Goal: Information Seeking & Learning: Learn about a topic

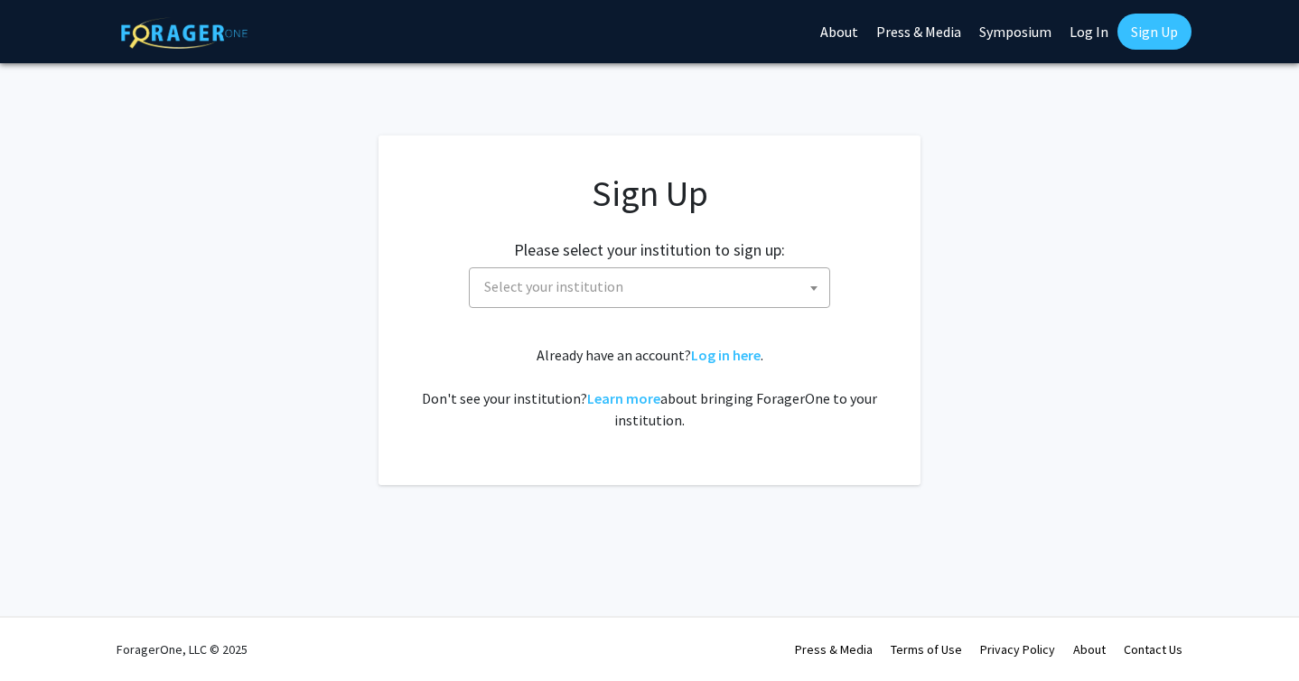
click at [639, 289] on span "Select your institution" at bounding box center [653, 286] width 352 height 37
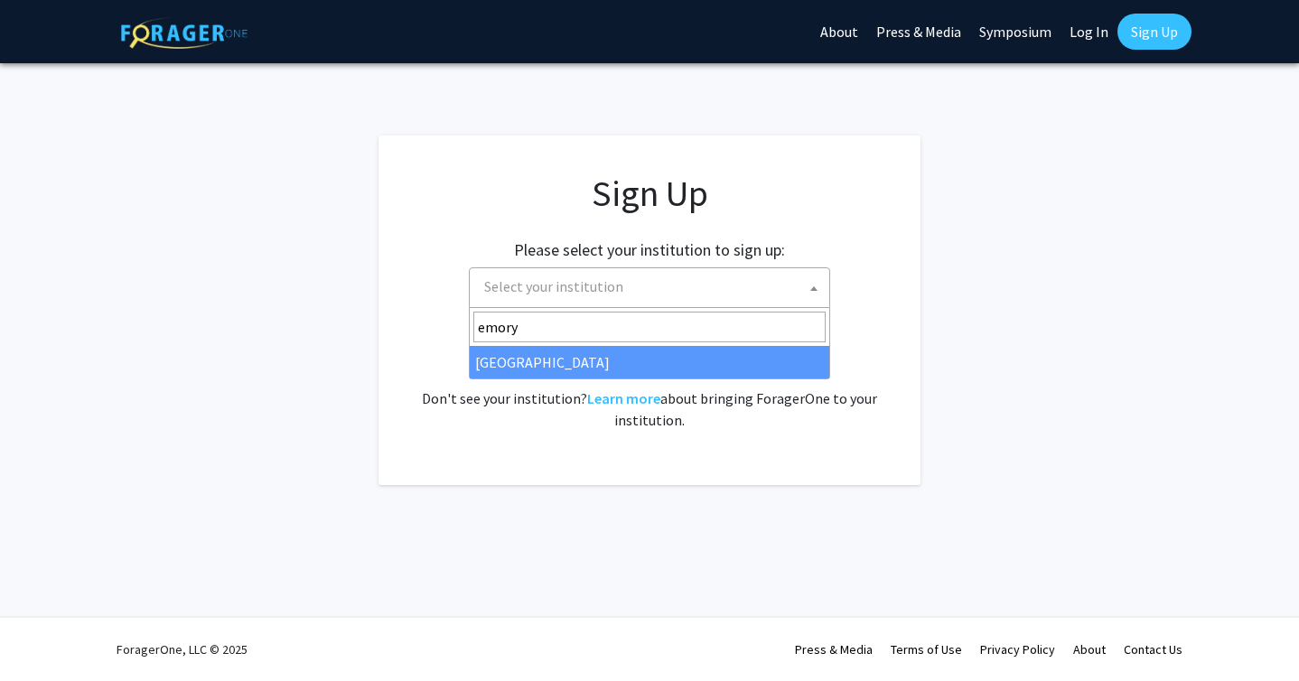
type input "emory"
select select "12"
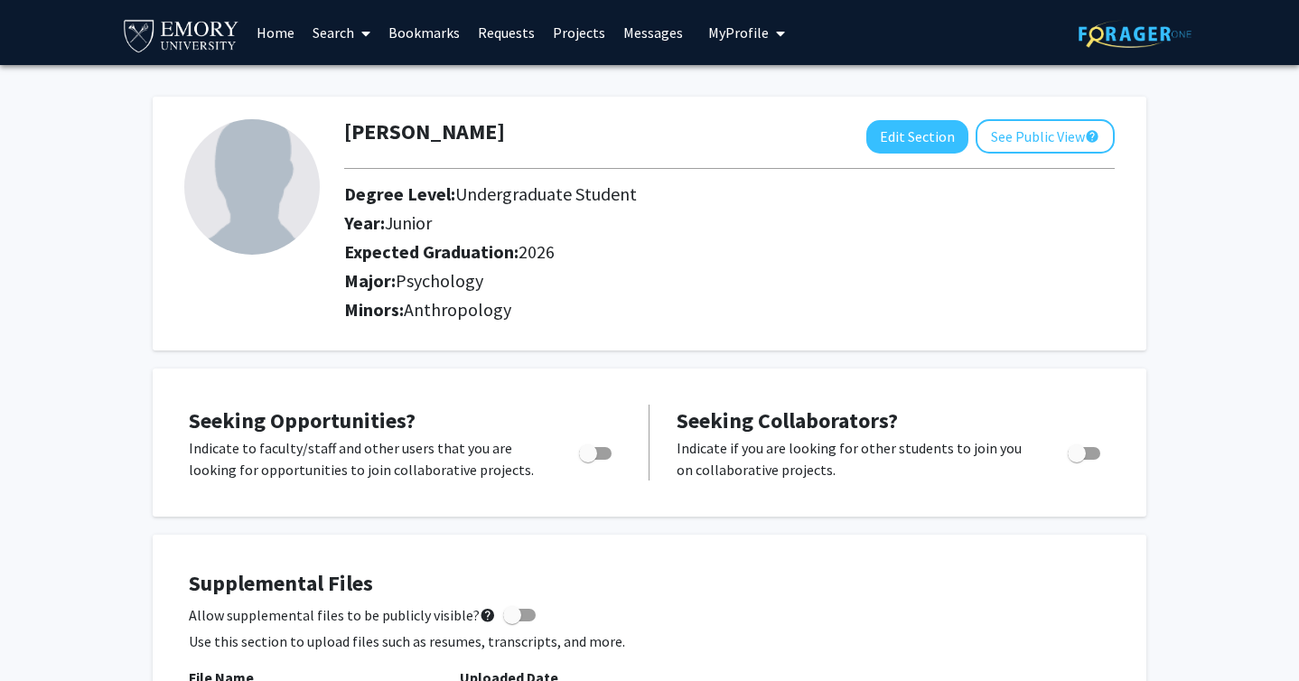
click at [249, 161] on img at bounding box center [252, 187] width 136 height 136
click at [281, 27] on link "Home" at bounding box center [276, 32] width 56 height 63
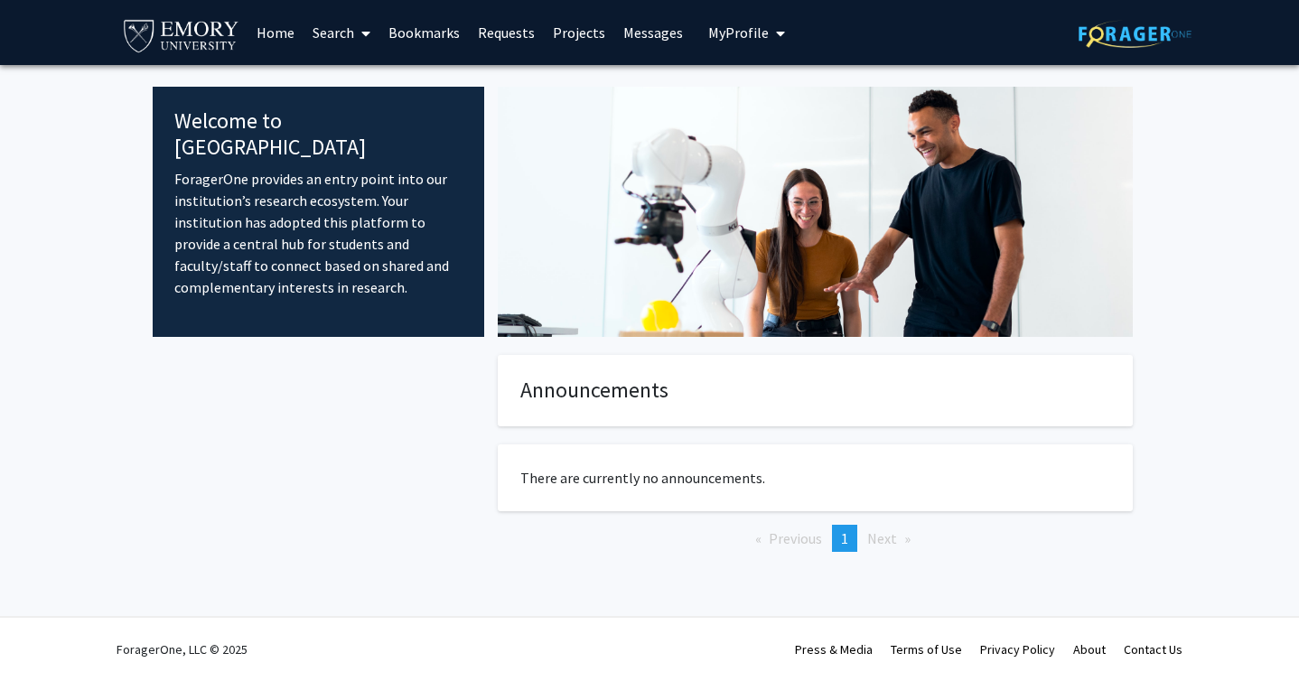
click at [582, 38] on link "Projects" at bounding box center [579, 32] width 70 height 63
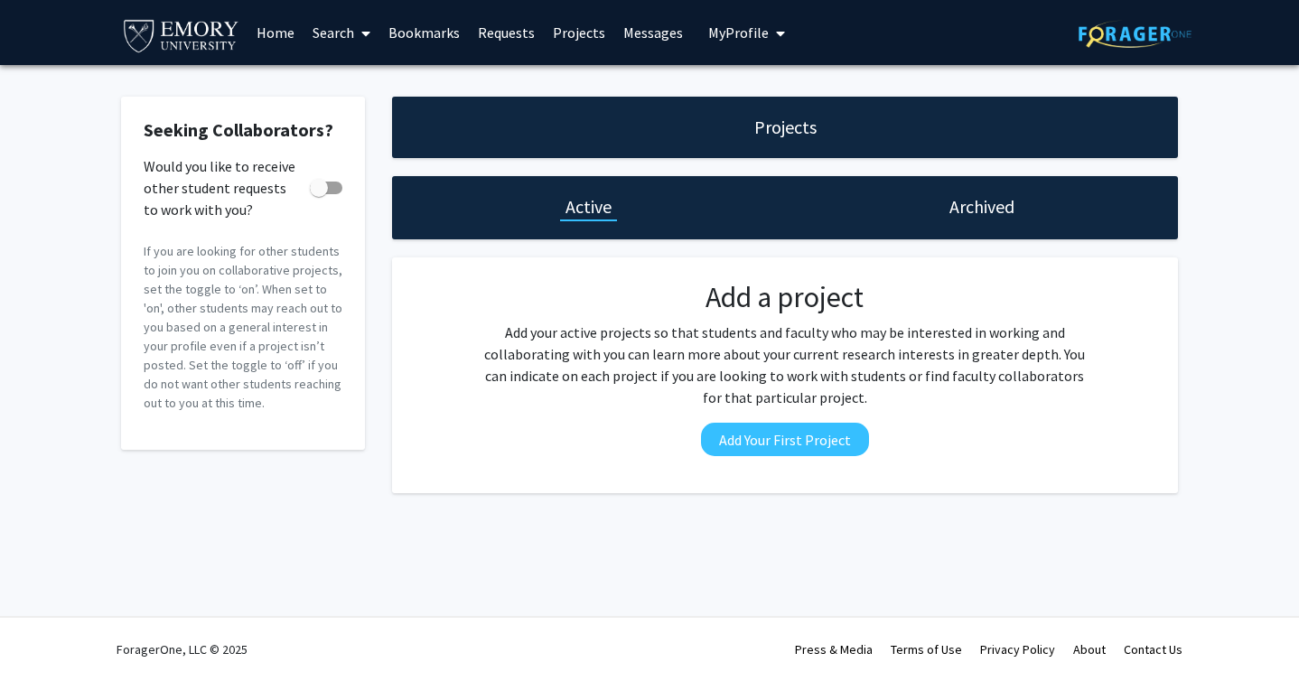
click at [363, 29] on icon at bounding box center [365, 33] width 9 height 14
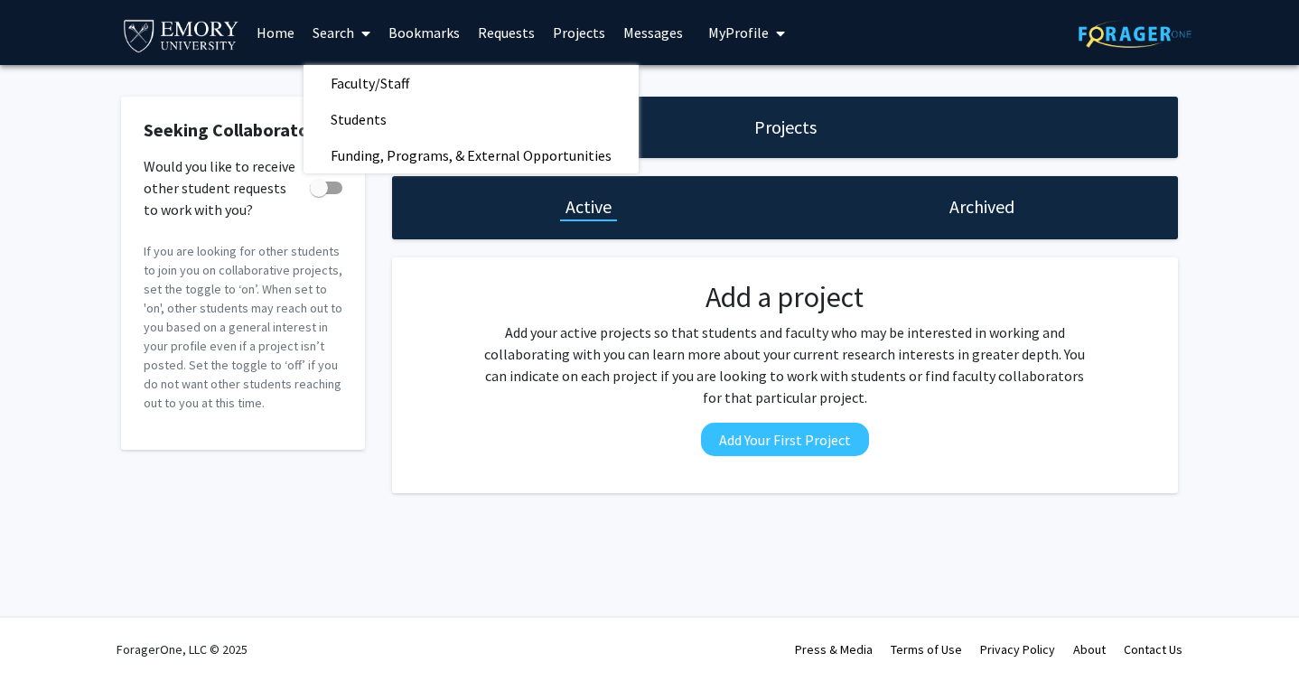
click at [444, 327] on div "Add a project Add your active projects so that students and faculty who may be …" at bounding box center [785, 375] width 768 height 191
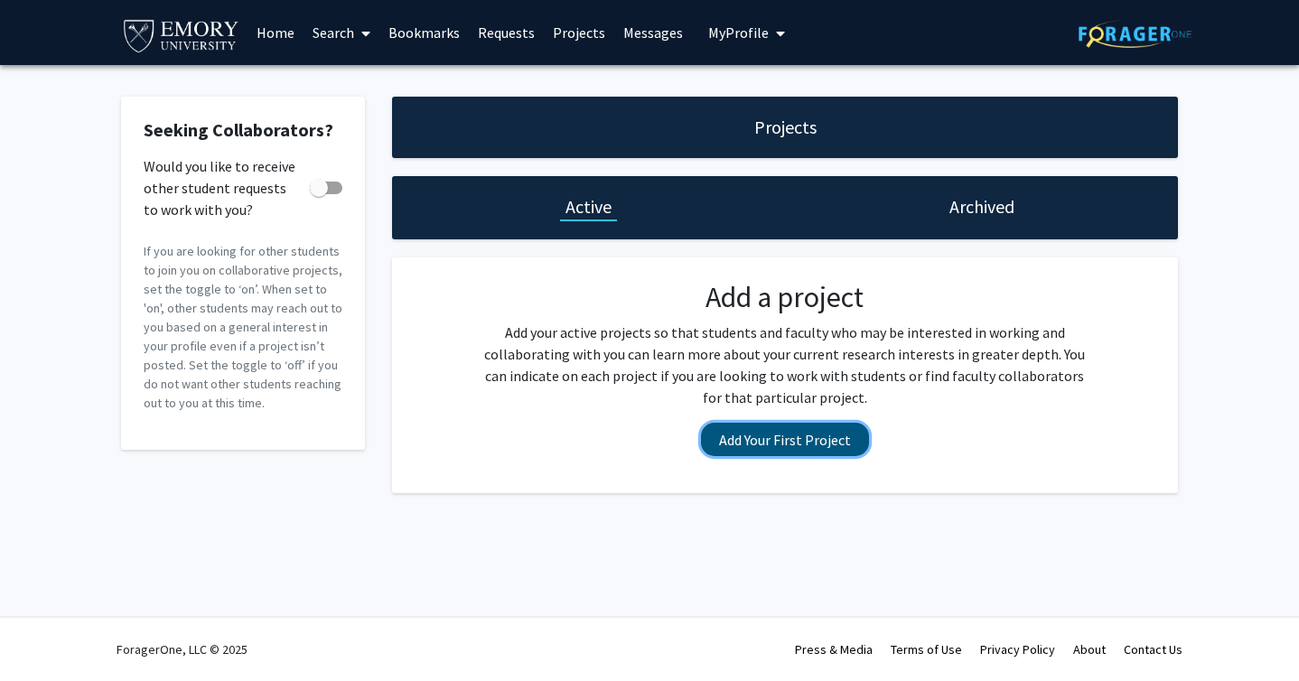
click at [766, 446] on button "Add Your First Project" at bounding box center [785, 439] width 168 height 33
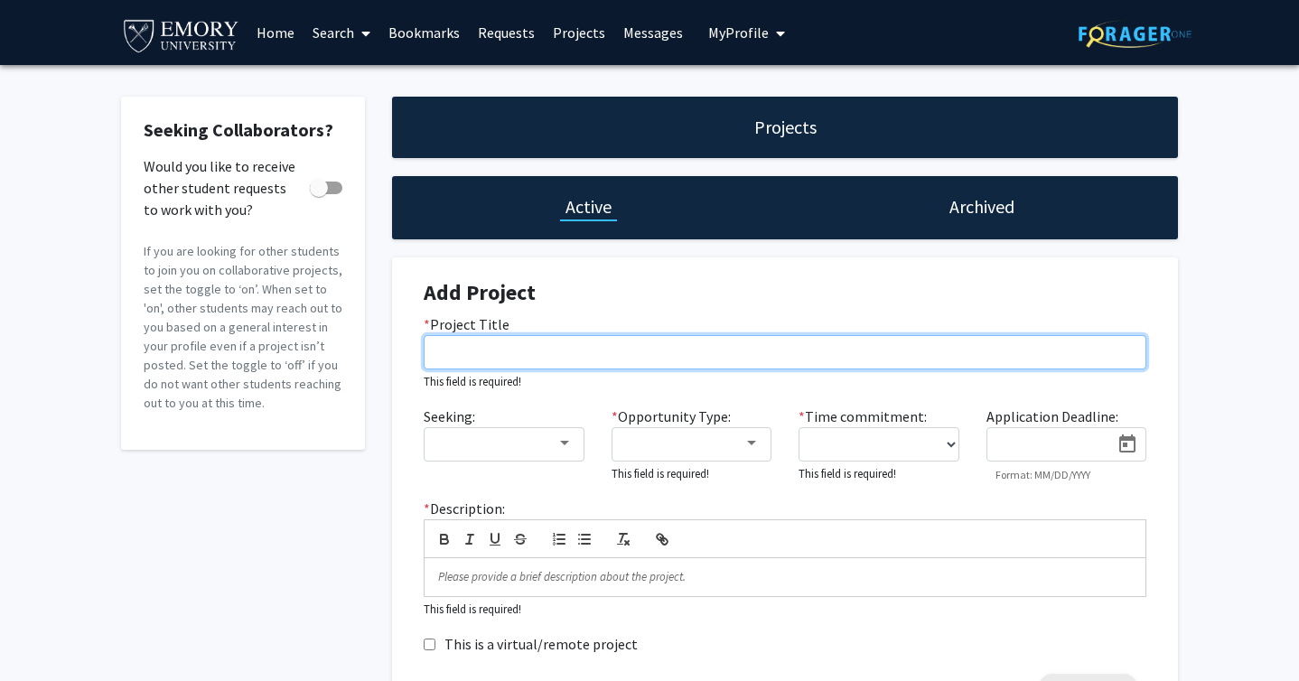
click at [679, 363] on input "* Project Title" at bounding box center [785, 352] width 723 height 34
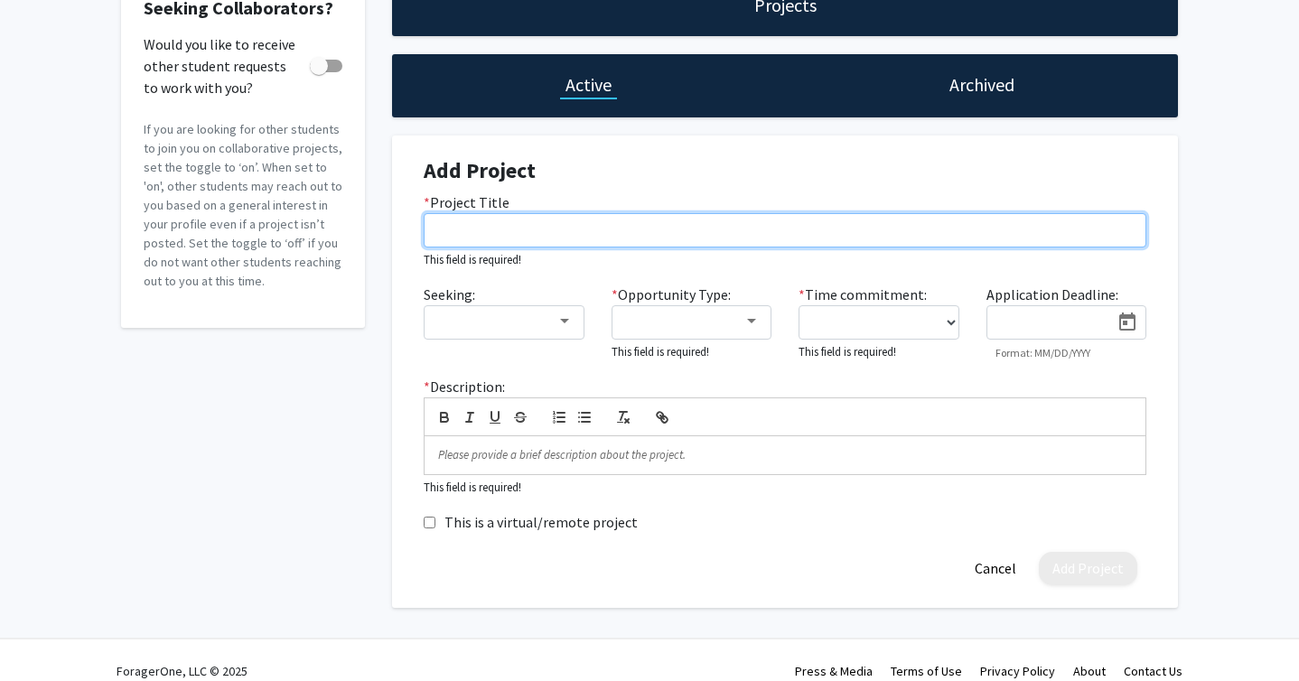
scroll to position [144, 0]
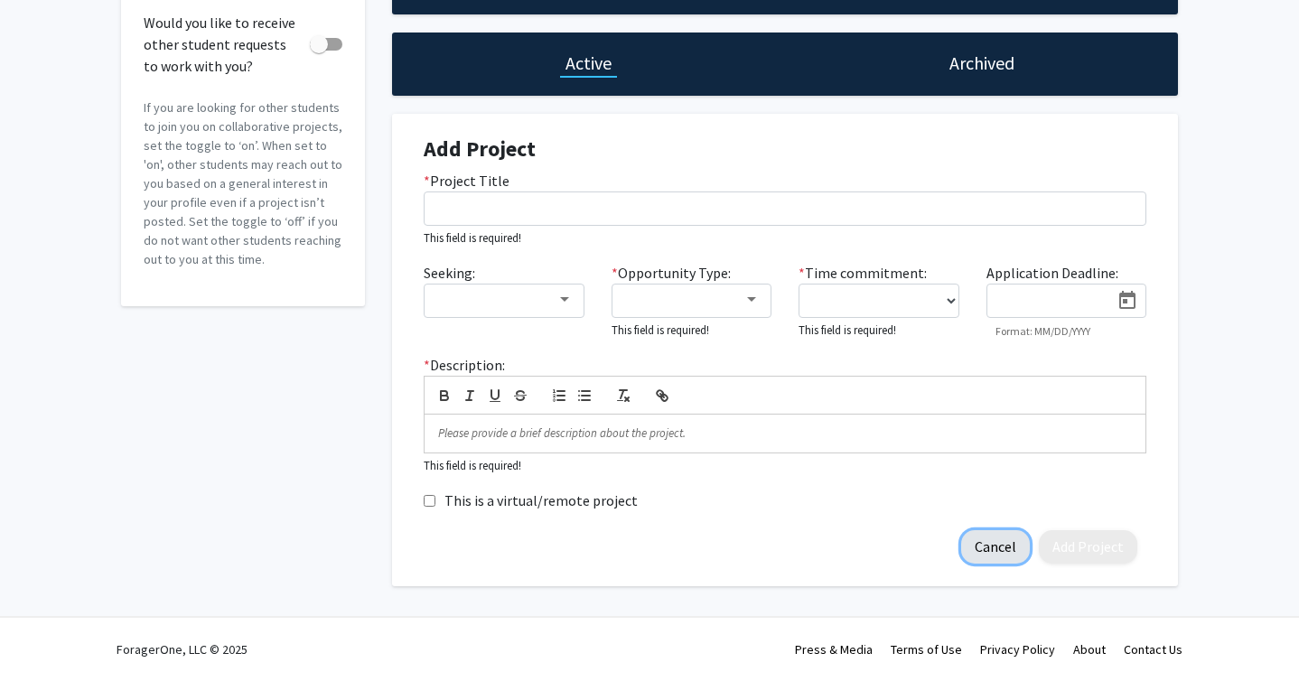
click at [981, 535] on button "Cancel" at bounding box center [995, 546] width 69 height 33
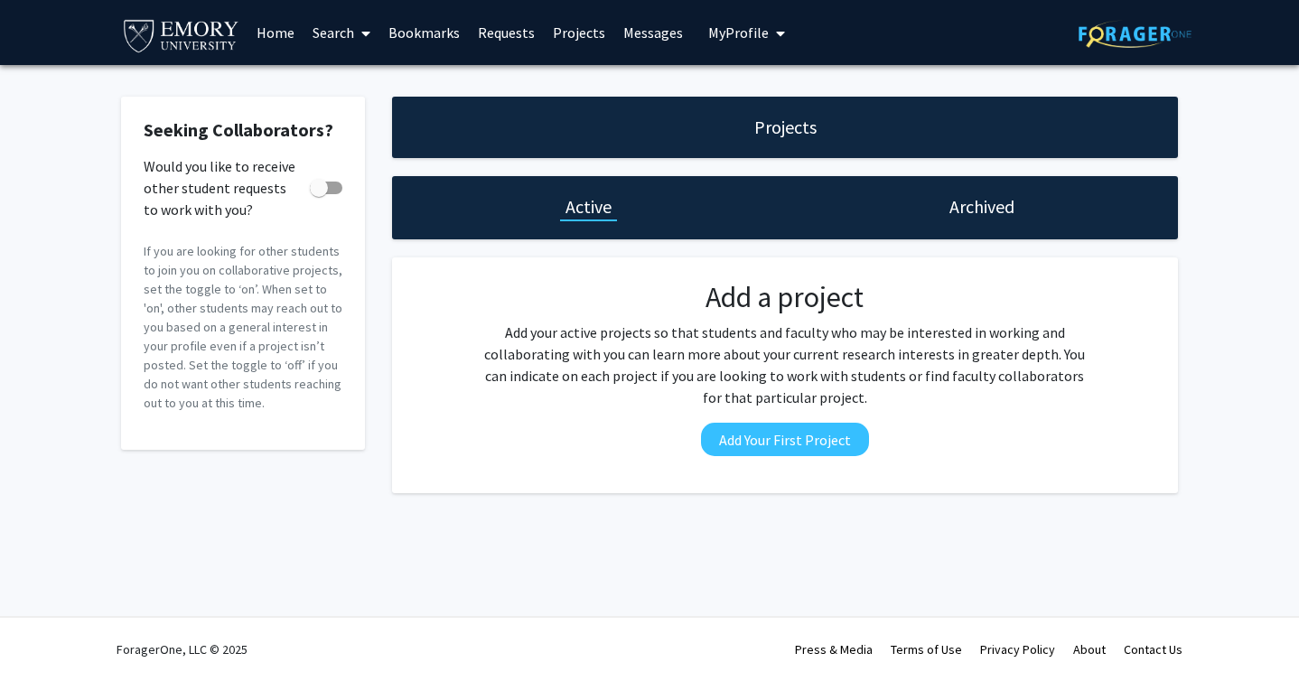
click at [754, 33] on span "My Profile" at bounding box center [738, 32] width 61 height 18
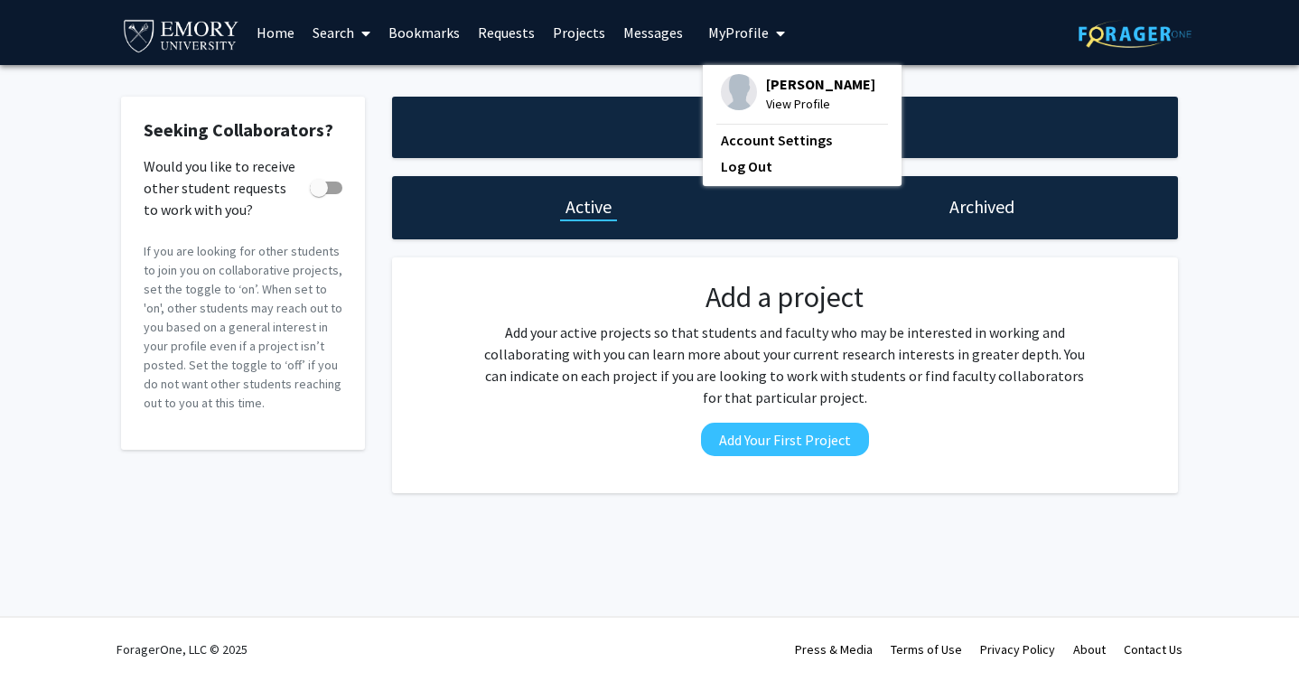
click at [506, 420] on div "Add a project Add your active projects so that students and faculty who may be …" at bounding box center [785, 375] width 640 height 191
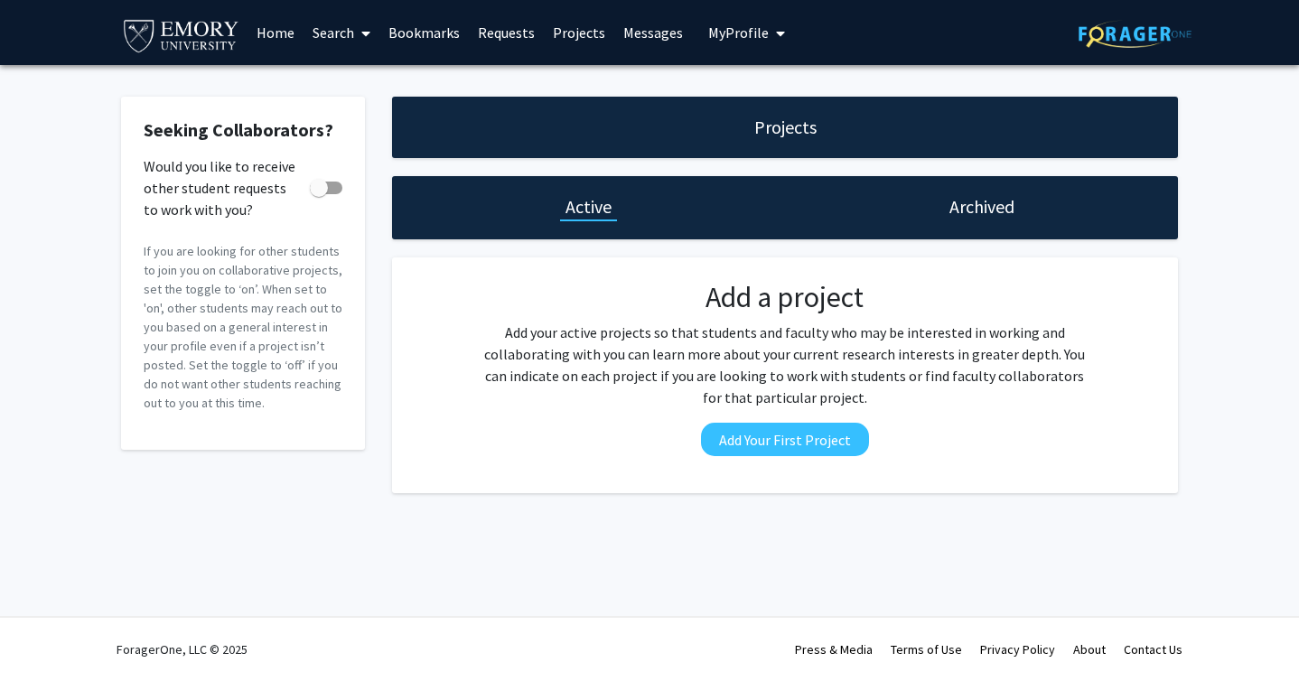
click at [566, 48] on link "Projects" at bounding box center [579, 32] width 70 height 63
click at [322, 41] on link "Search" at bounding box center [342, 32] width 76 height 63
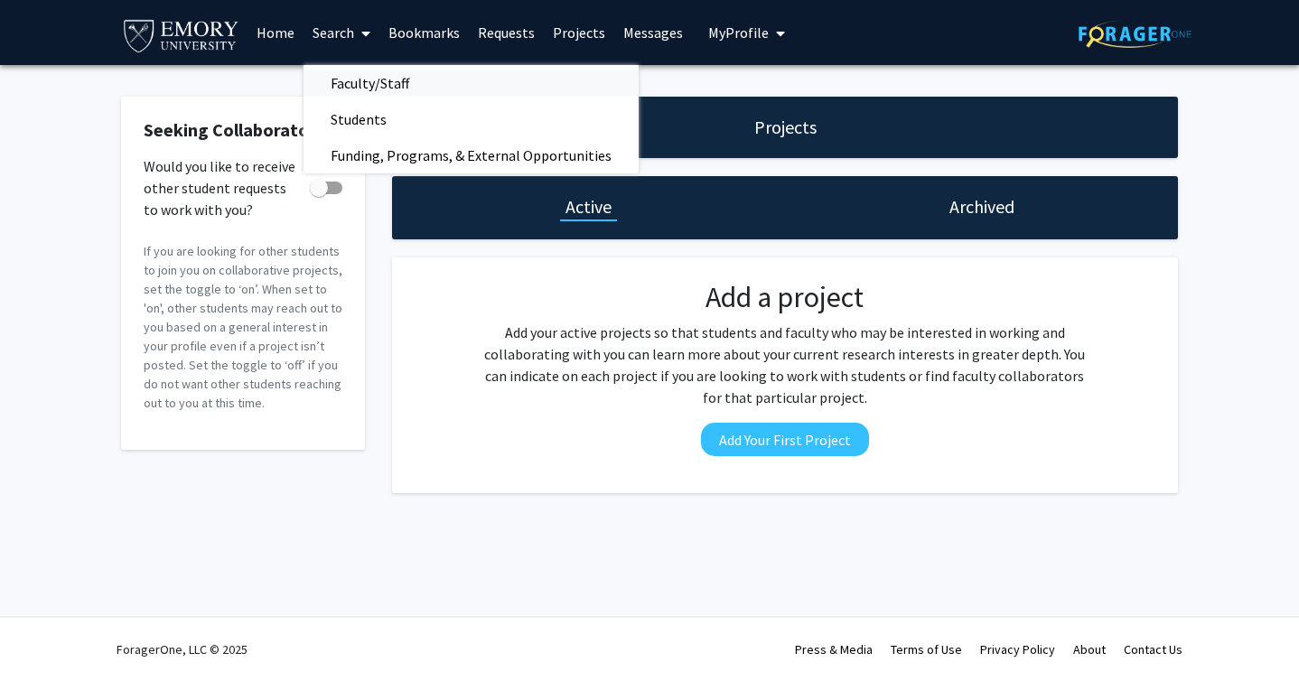
click at [358, 74] on span "Faculty/Staff" at bounding box center [370, 83] width 133 height 36
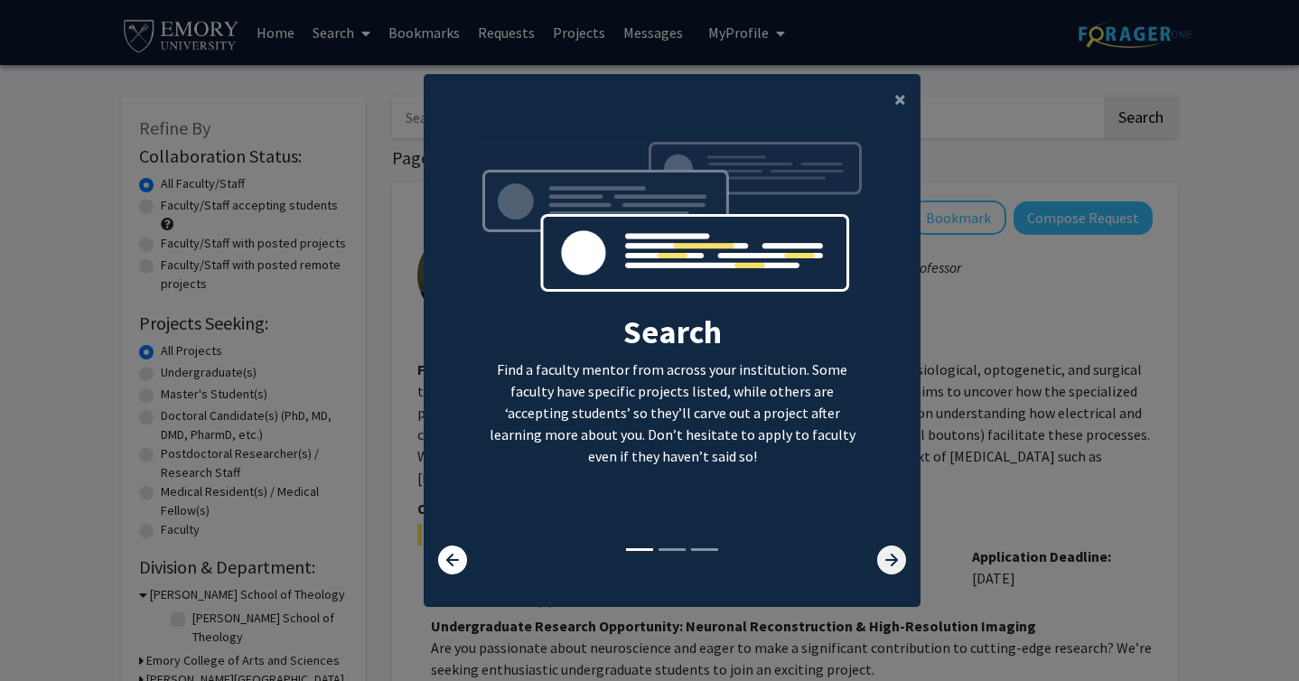
click at [904, 562] on icon at bounding box center [891, 560] width 29 height 29
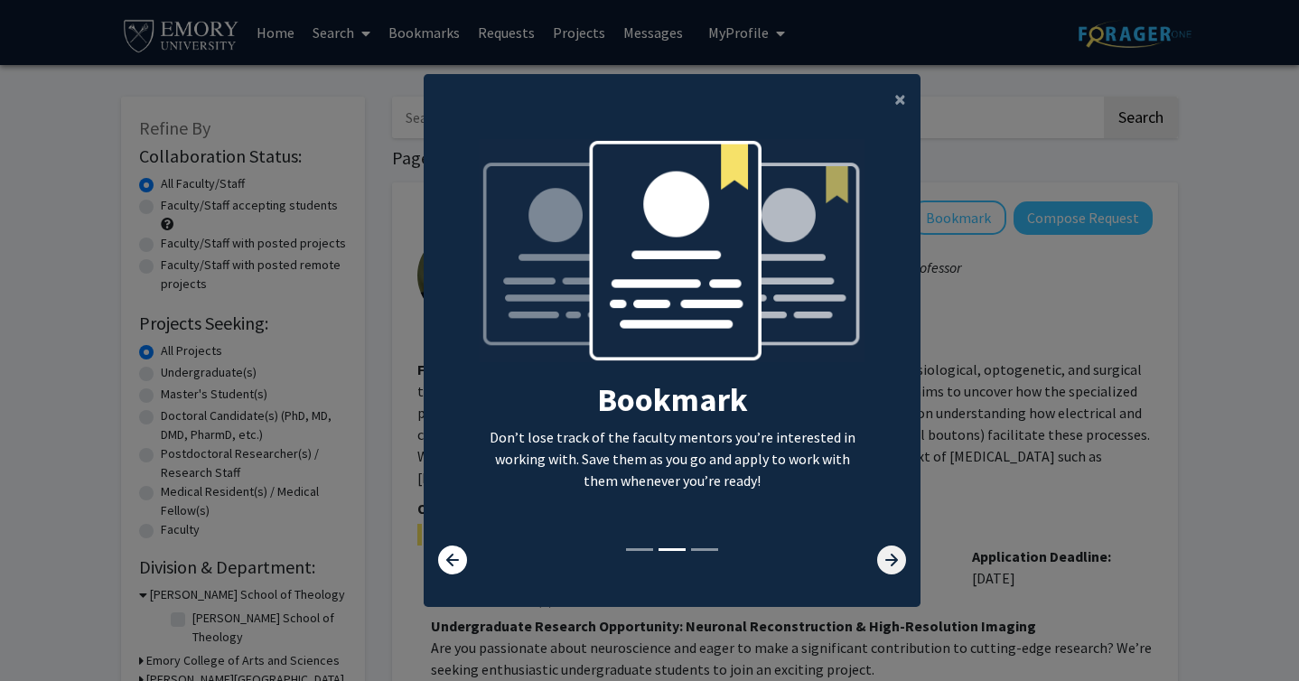
click at [896, 562] on icon at bounding box center [891, 560] width 29 height 29
click at [890, 562] on icon at bounding box center [891, 560] width 29 height 29
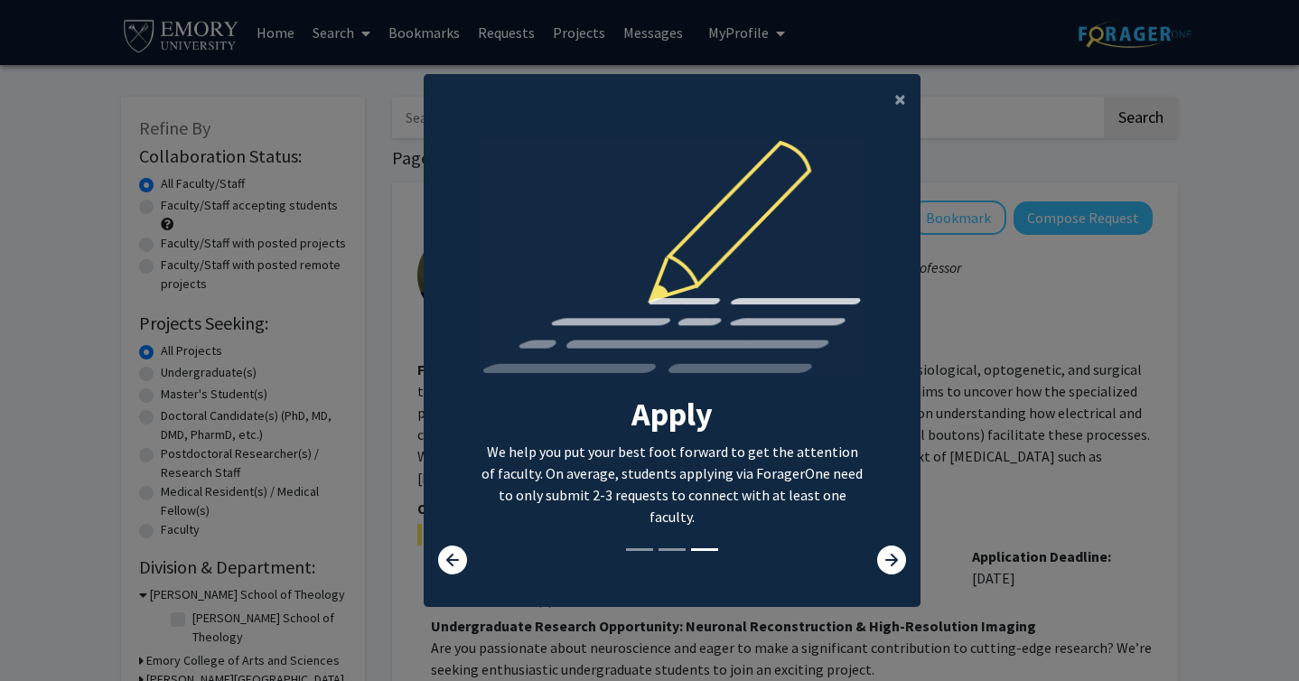
click at [726, 524] on div "Apply We help you put your best foot forward to get the attention of faculty. O…" at bounding box center [673, 342] width 386 height 407
click at [881, 551] on icon at bounding box center [891, 560] width 29 height 29
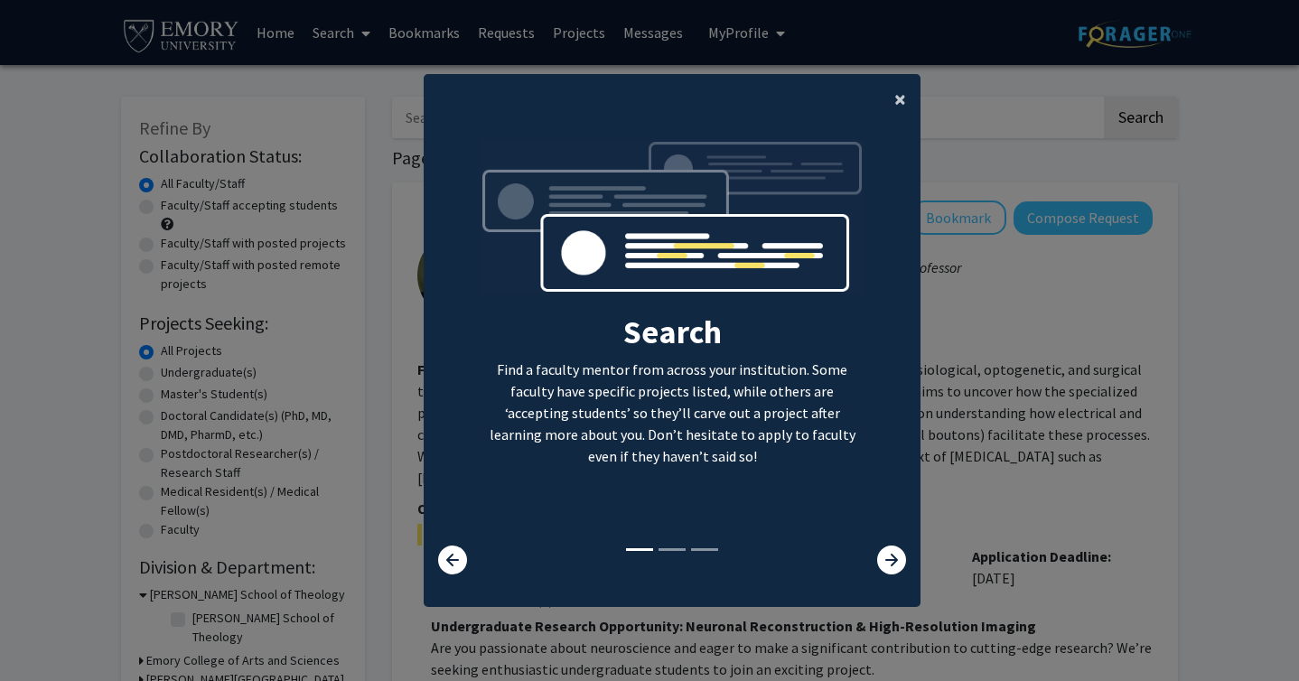
click at [904, 103] on span "×" at bounding box center [900, 99] width 12 height 28
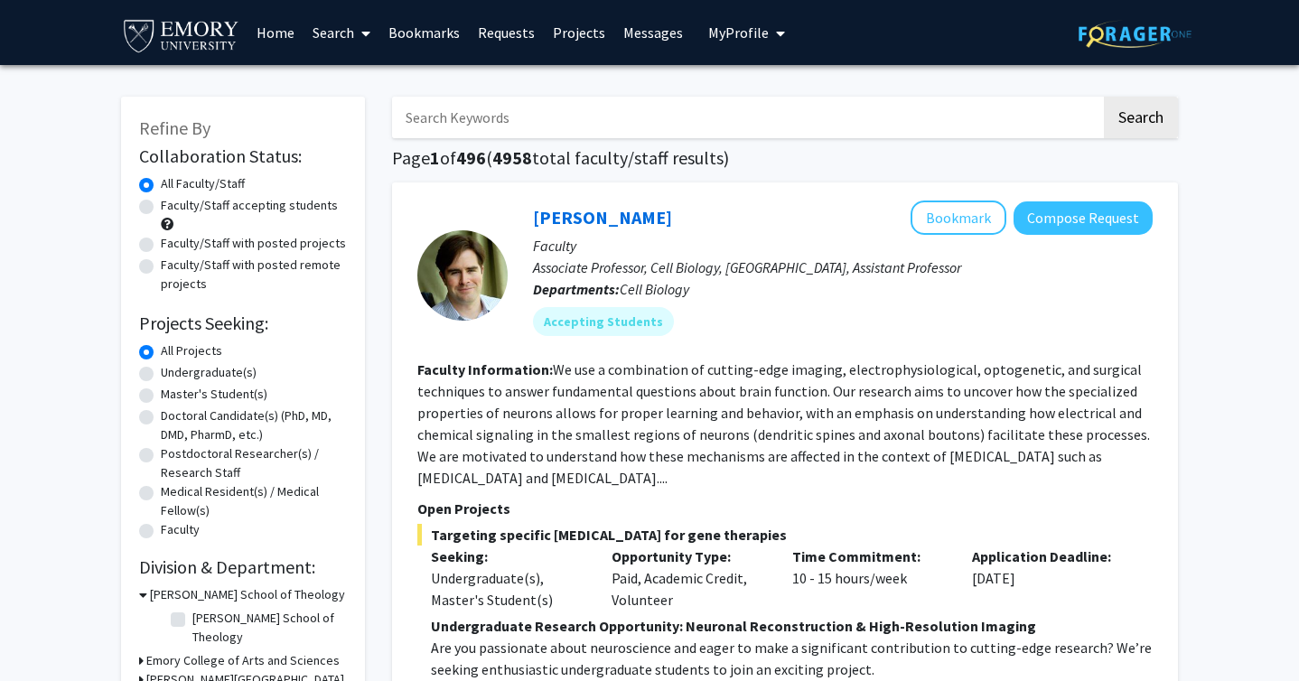
click at [351, 43] on link "Search" at bounding box center [342, 32] width 76 height 63
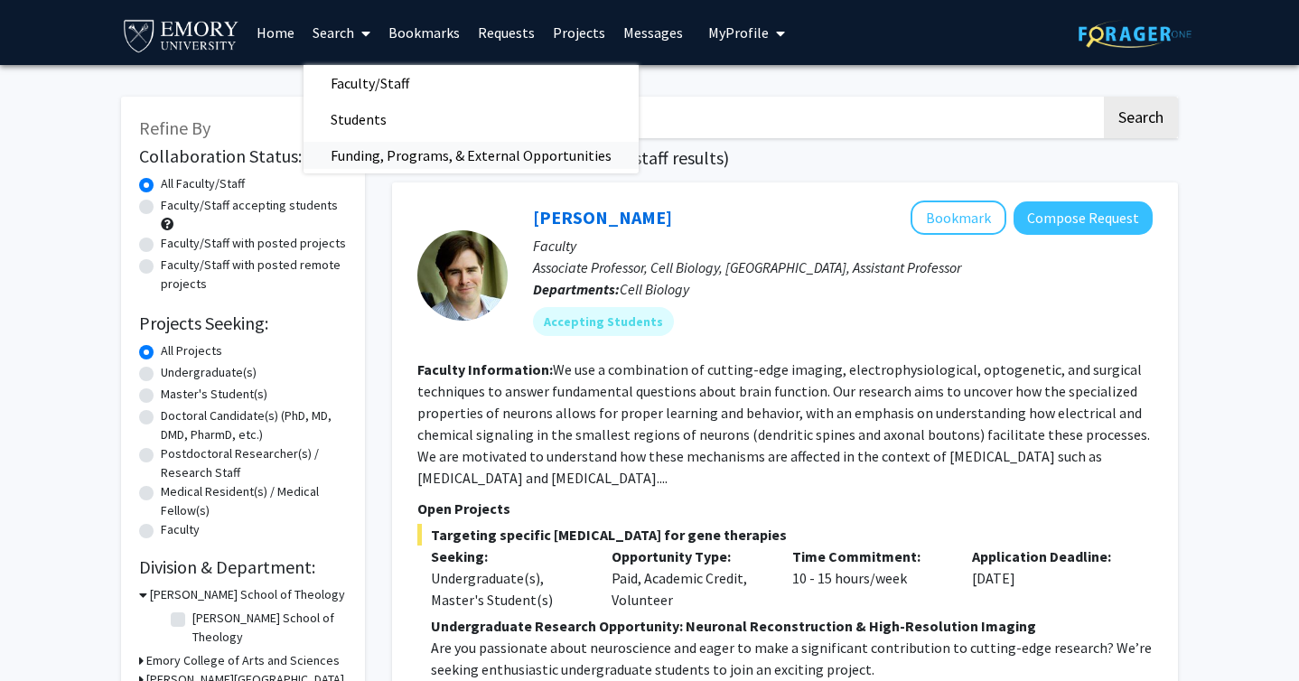
click at [363, 159] on span "Funding, Programs, & External Opportunities" at bounding box center [471, 155] width 335 height 36
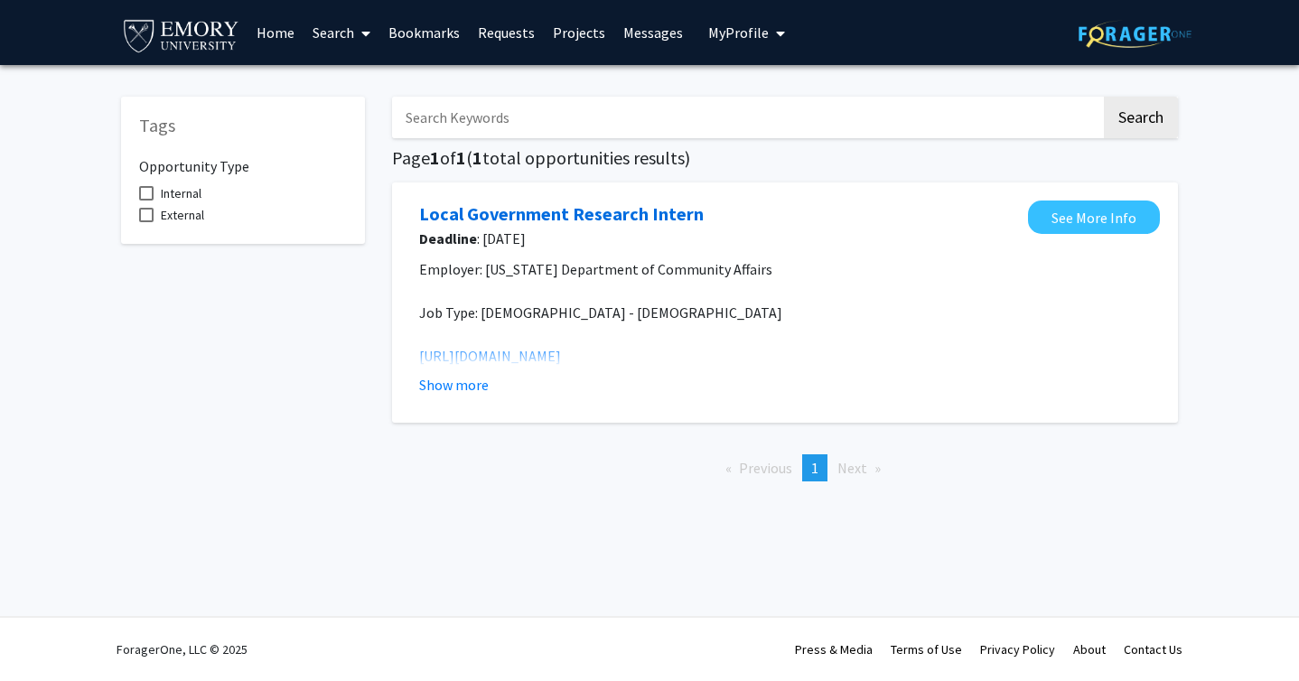
click at [349, 30] on link "Search" at bounding box center [342, 32] width 76 height 63
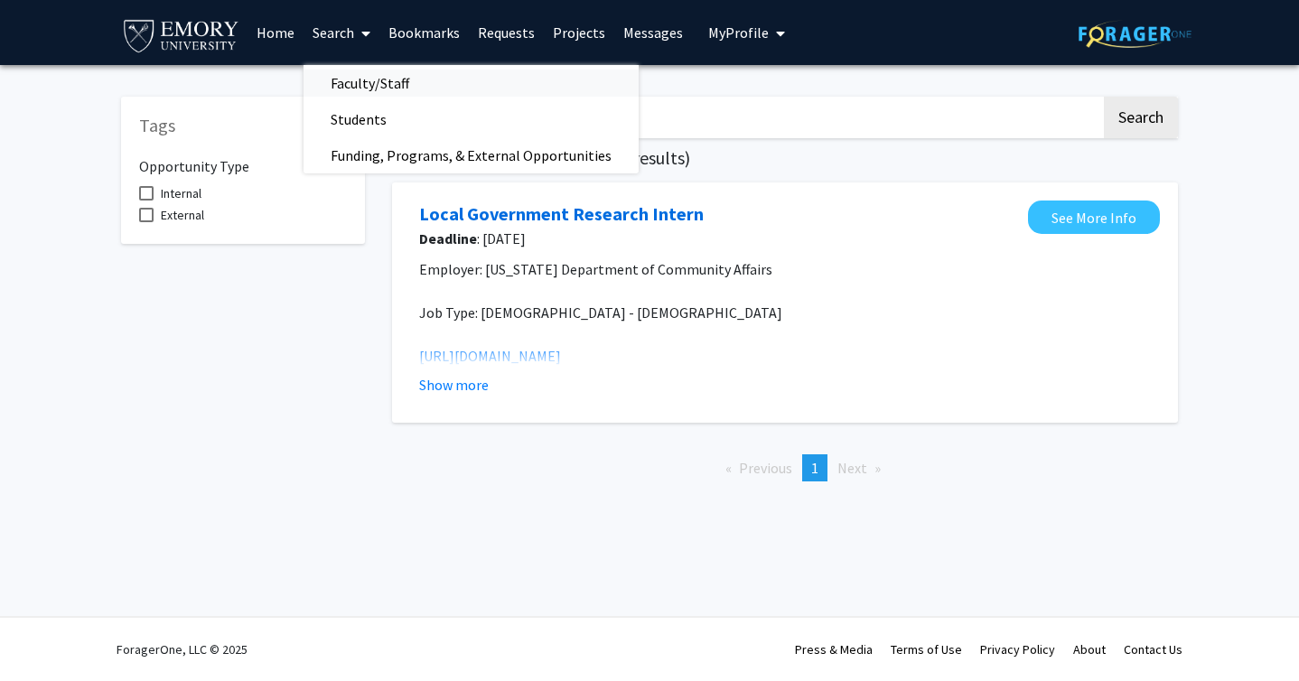
click at [379, 76] on span "Faculty/Staff" at bounding box center [370, 83] width 133 height 36
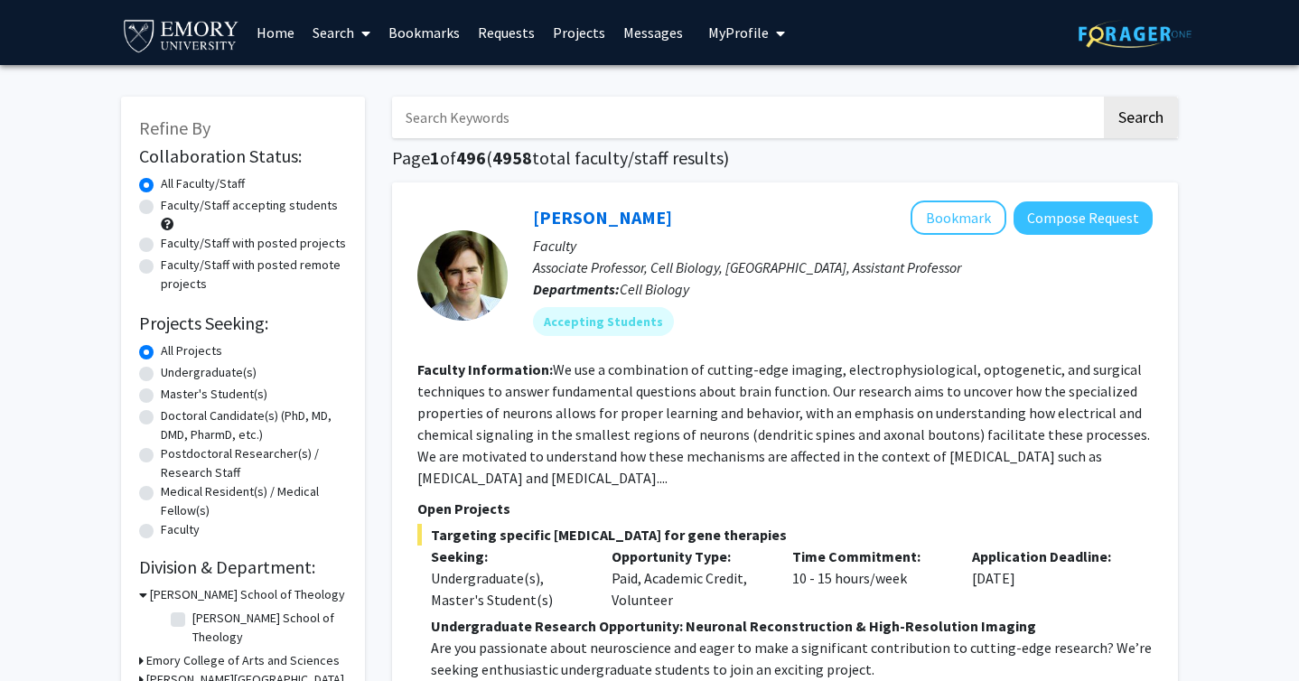
click at [522, 118] on input "Search Keywords" at bounding box center [746, 118] width 709 height 42
type input "benjamin wilson"
click at [1104, 97] on button "Search" at bounding box center [1141, 118] width 74 height 42
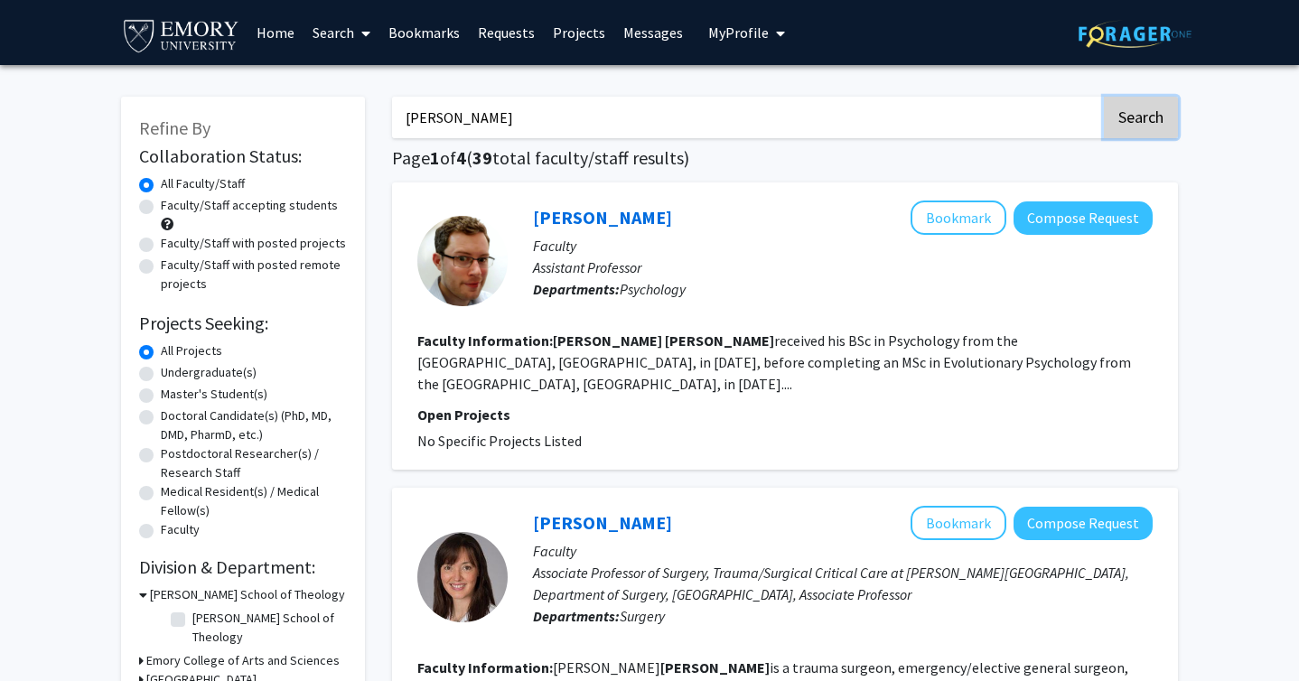
click at [1148, 116] on button "Search" at bounding box center [1141, 118] width 74 height 42
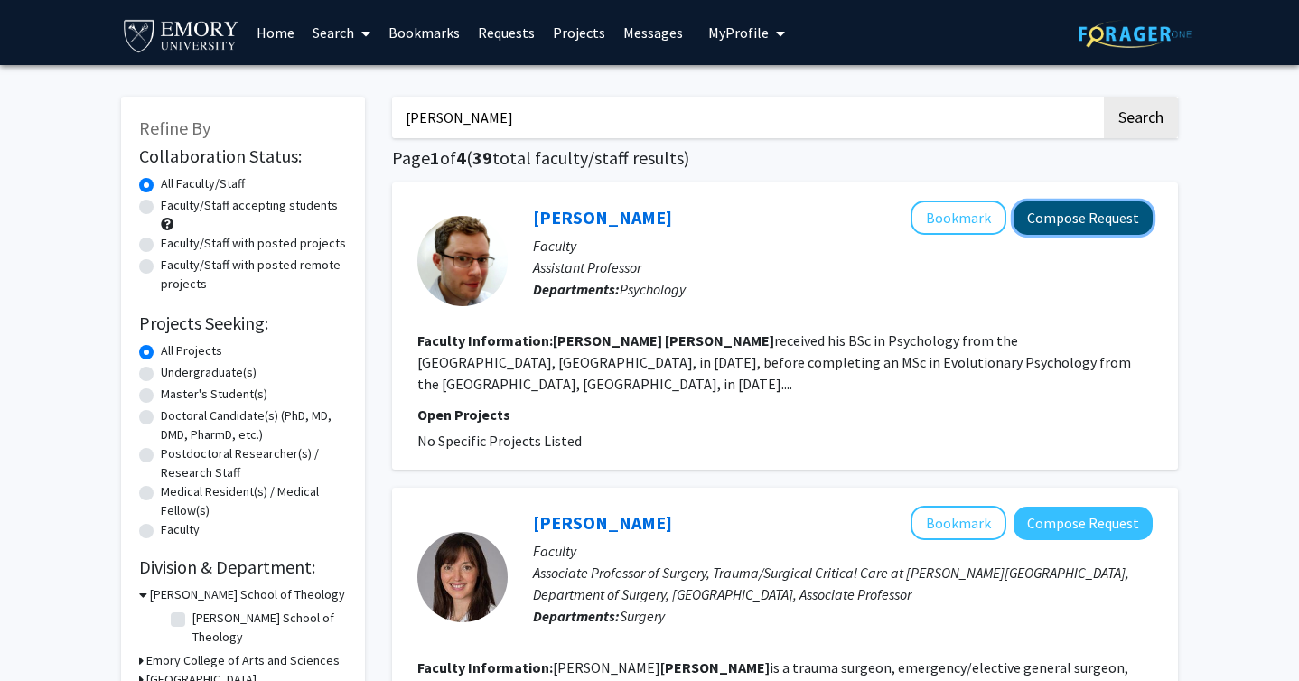
click at [1060, 218] on button "Compose Request" at bounding box center [1083, 217] width 139 height 33
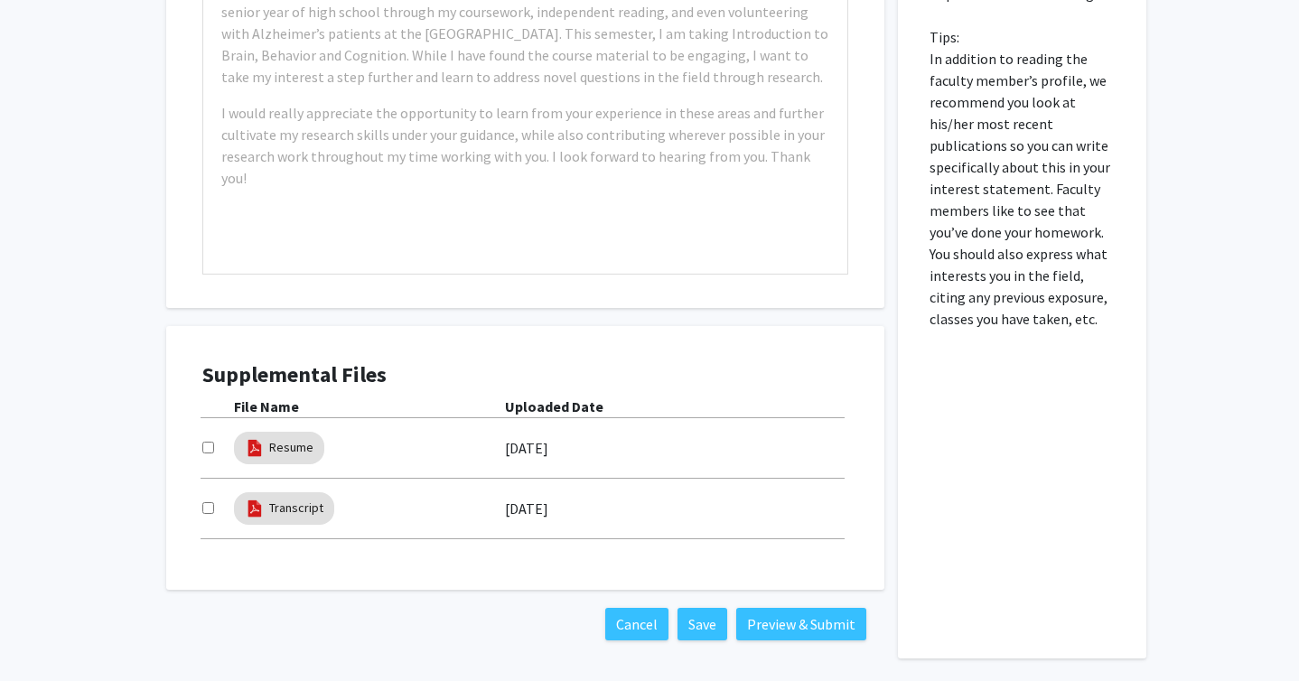
scroll to position [886, 0]
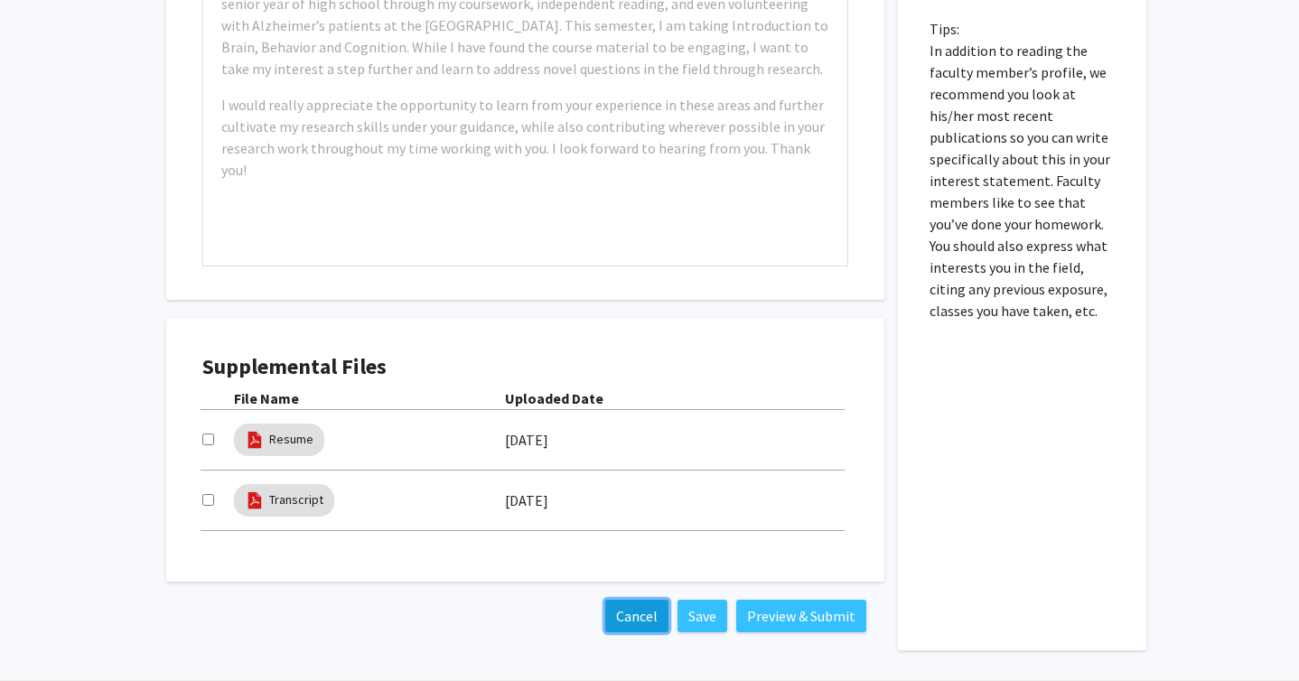
click at [646, 611] on button "Cancel" at bounding box center [636, 616] width 63 height 33
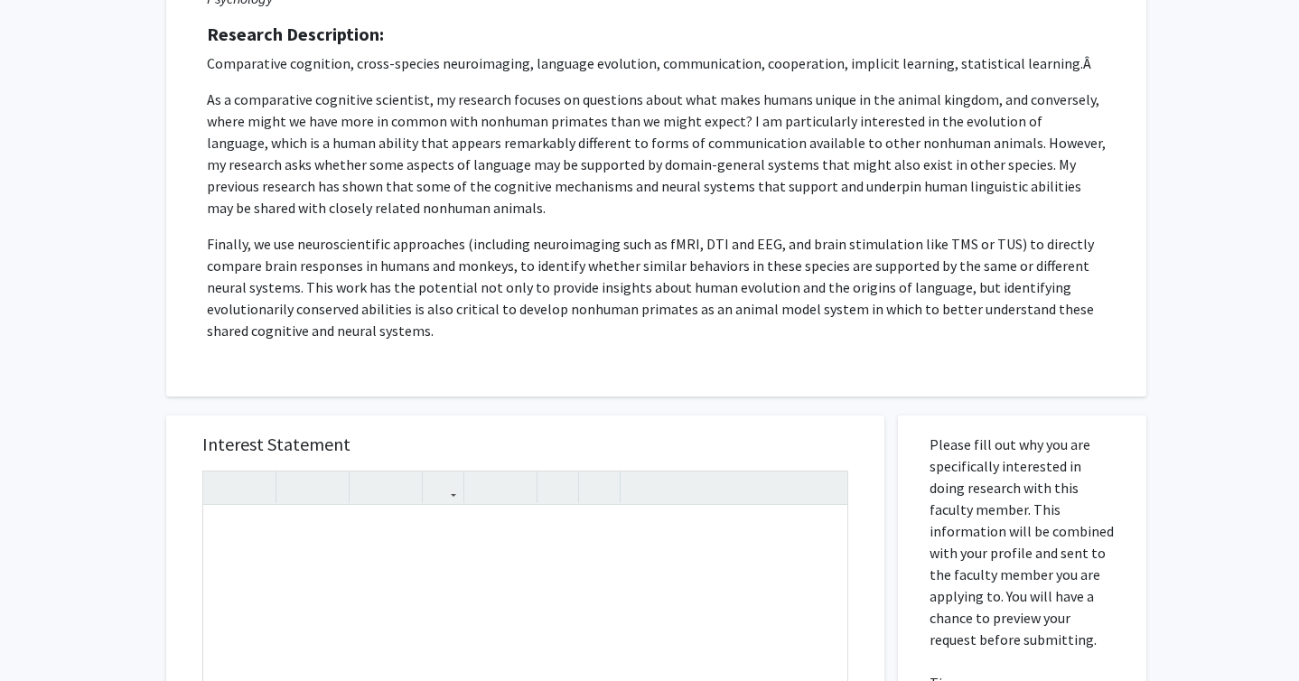
scroll to position [254, 0]
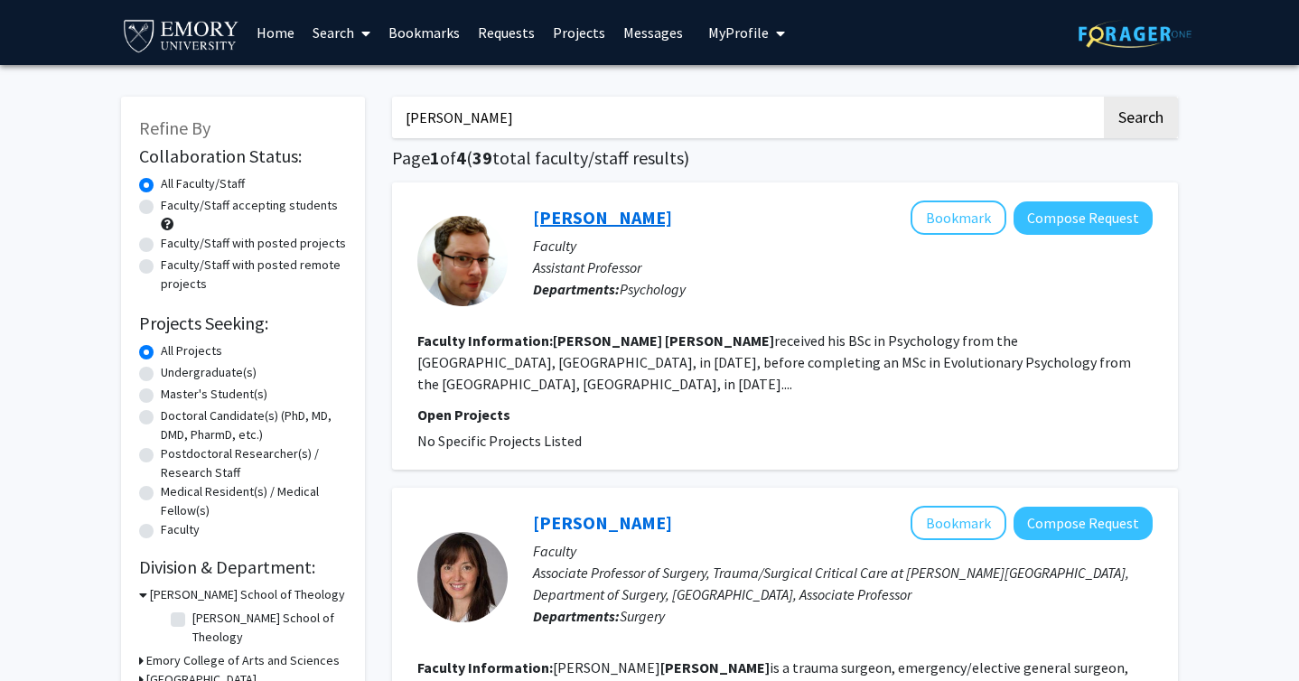
click at [617, 217] on link "Benjamin Wilson" at bounding box center [602, 217] width 139 height 23
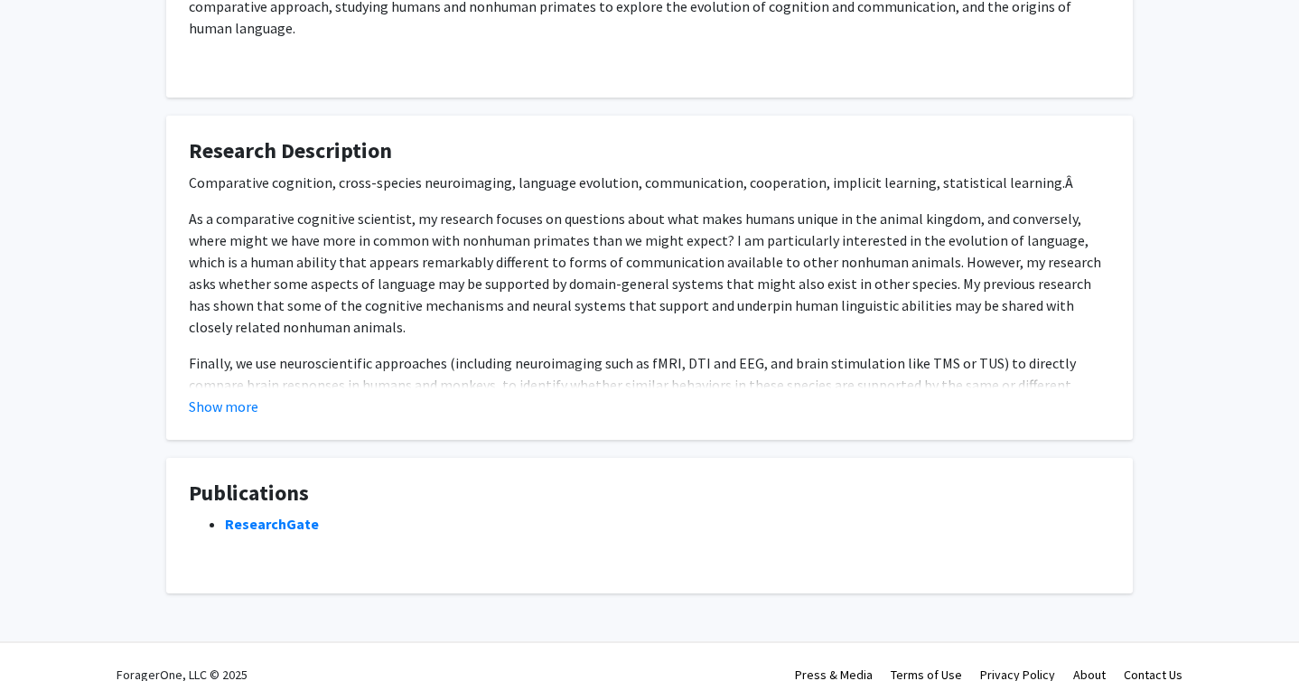
scroll to position [472, 0]
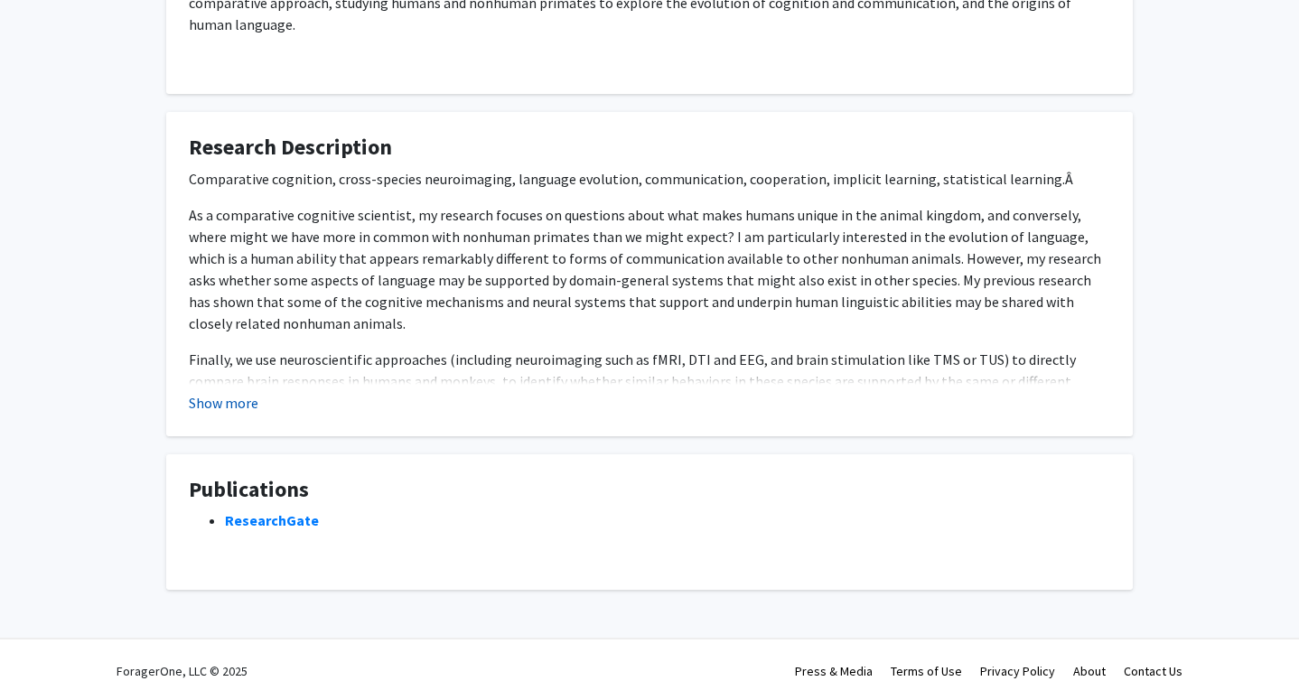
click at [228, 392] on button "Show more" at bounding box center [224, 403] width 70 height 22
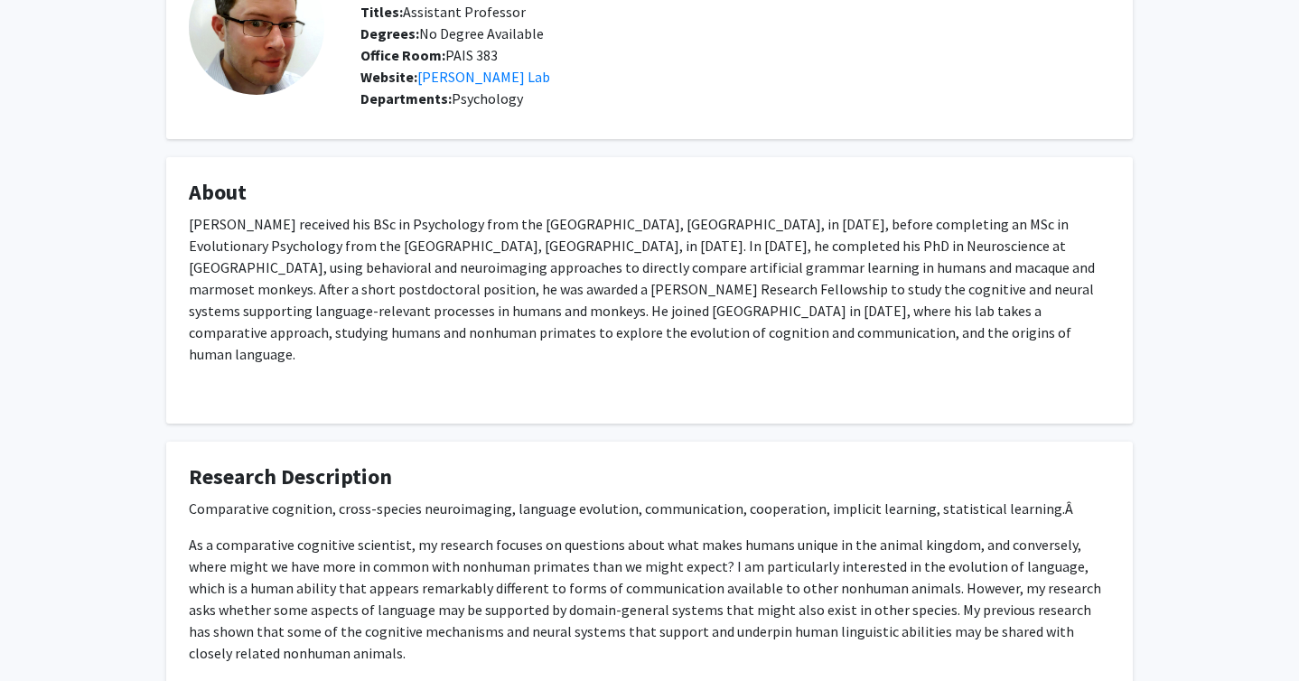
scroll to position [0, 0]
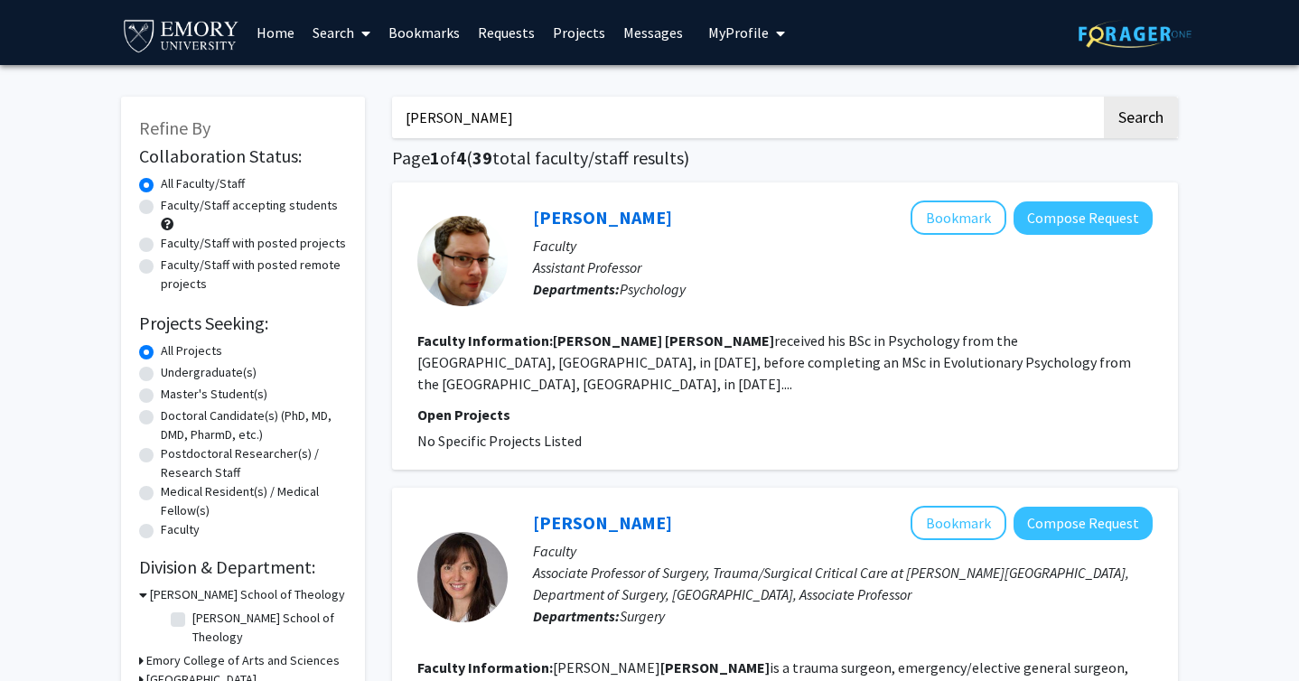
drag, startPoint x: 551, startPoint y: 127, endPoint x: 366, endPoint y: 121, distance: 185.3
type input "psychology"
click at [1104, 97] on button "Search" at bounding box center [1141, 118] width 74 height 42
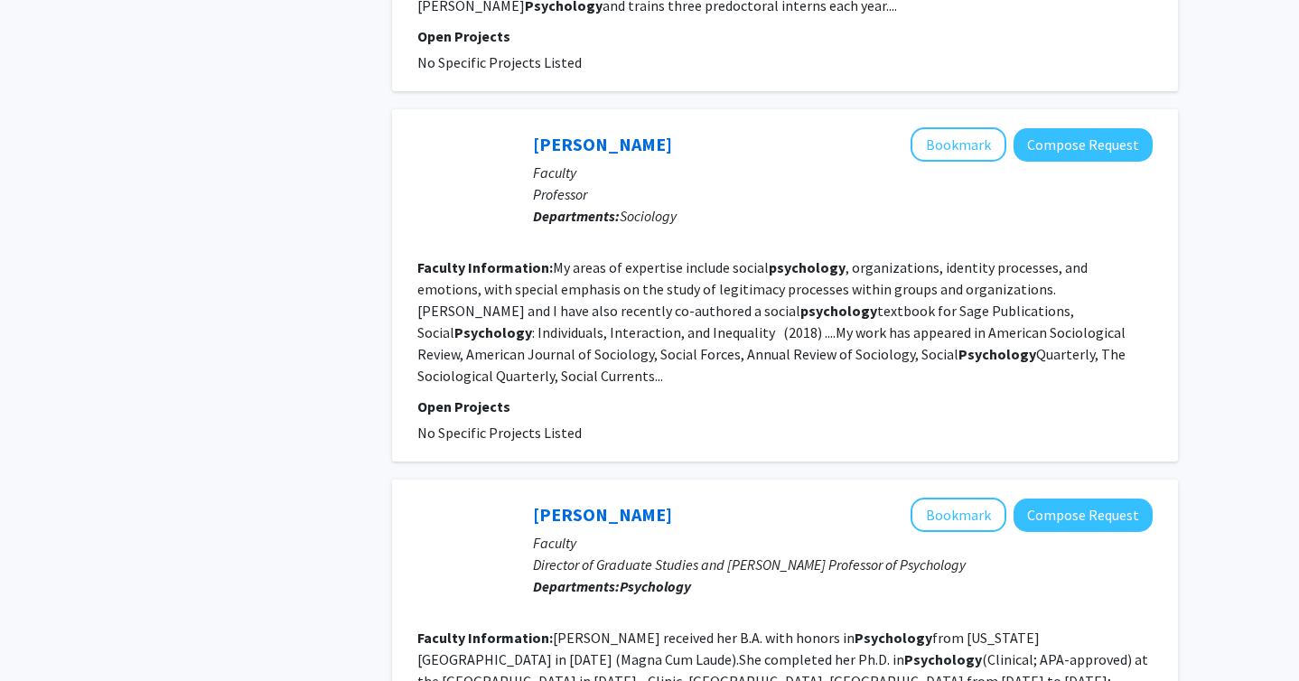
scroll to position [2867, 0]
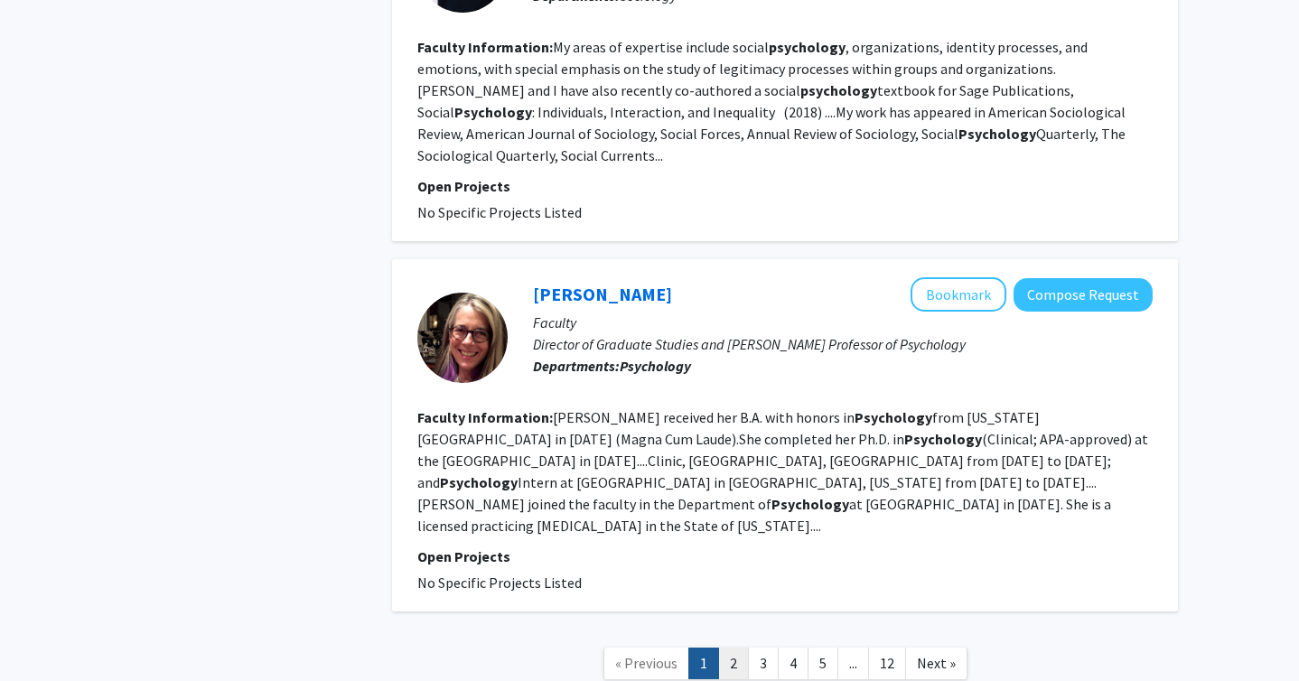
click at [737, 648] on link "2" at bounding box center [733, 664] width 31 height 32
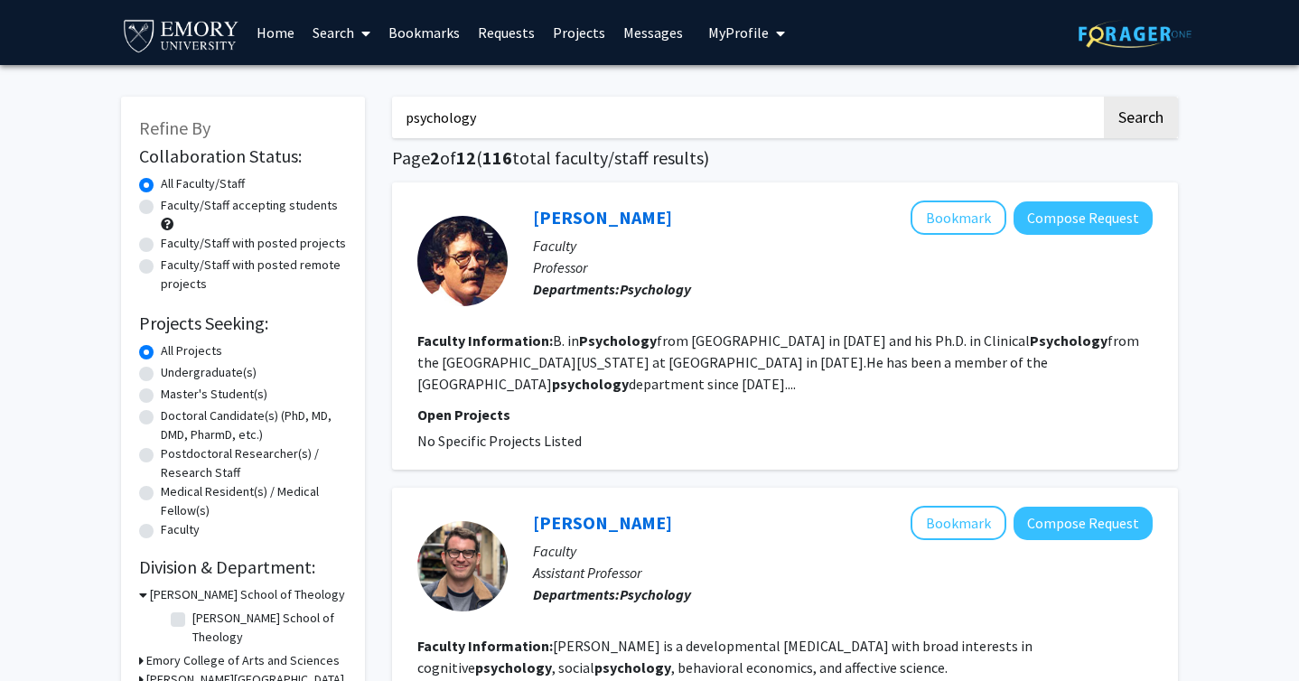
click at [354, 24] on link "Search" at bounding box center [342, 32] width 76 height 63
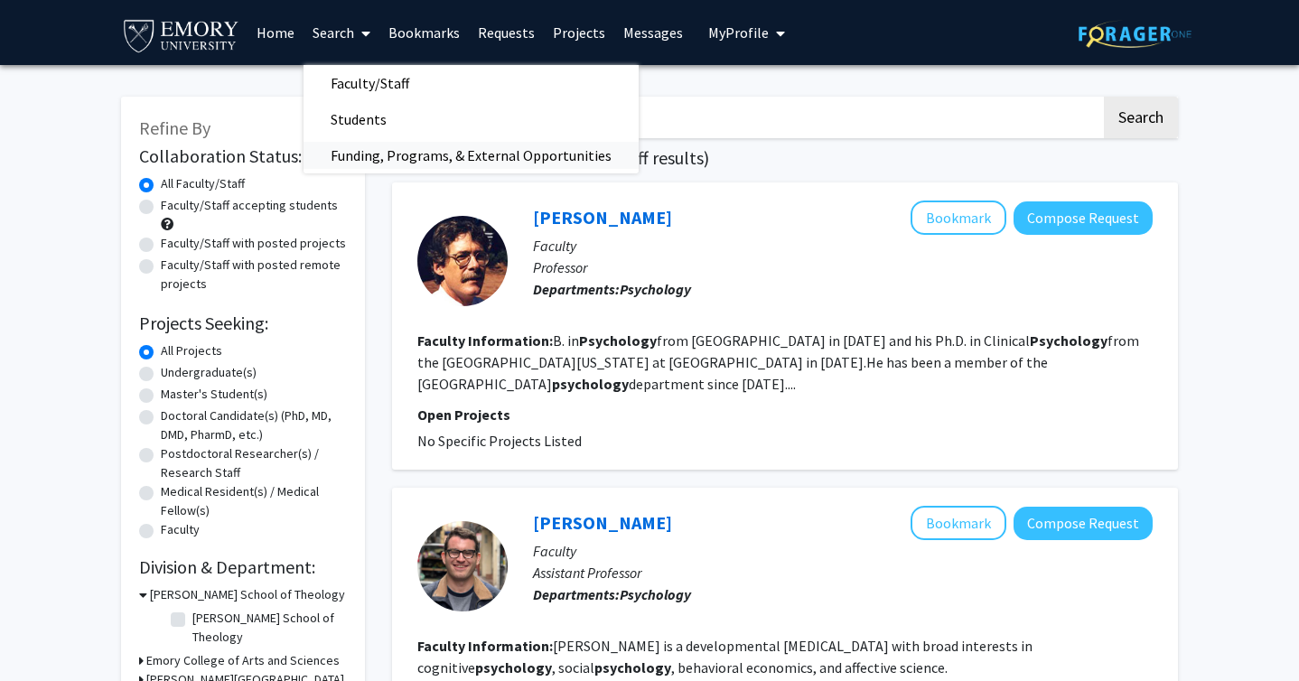
click at [438, 162] on span "Funding, Programs, & External Opportunities" at bounding box center [471, 155] width 335 height 36
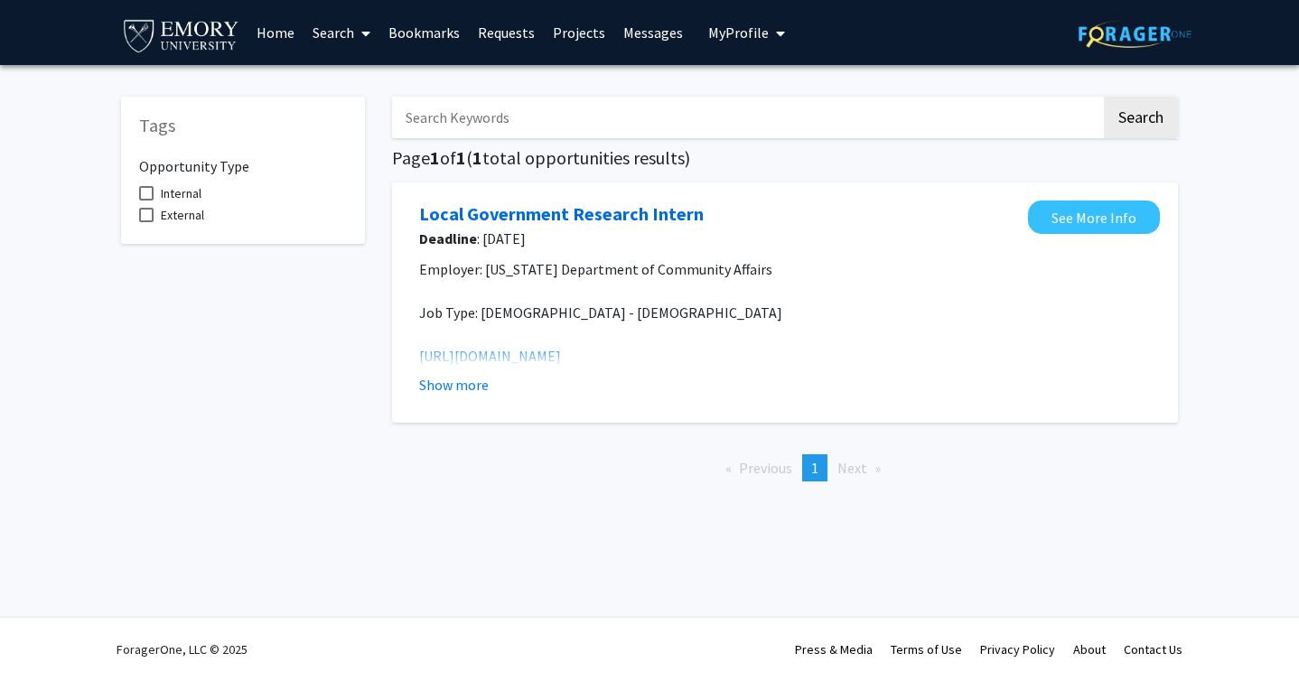
click at [360, 37] on span at bounding box center [362, 33] width 16 height 63
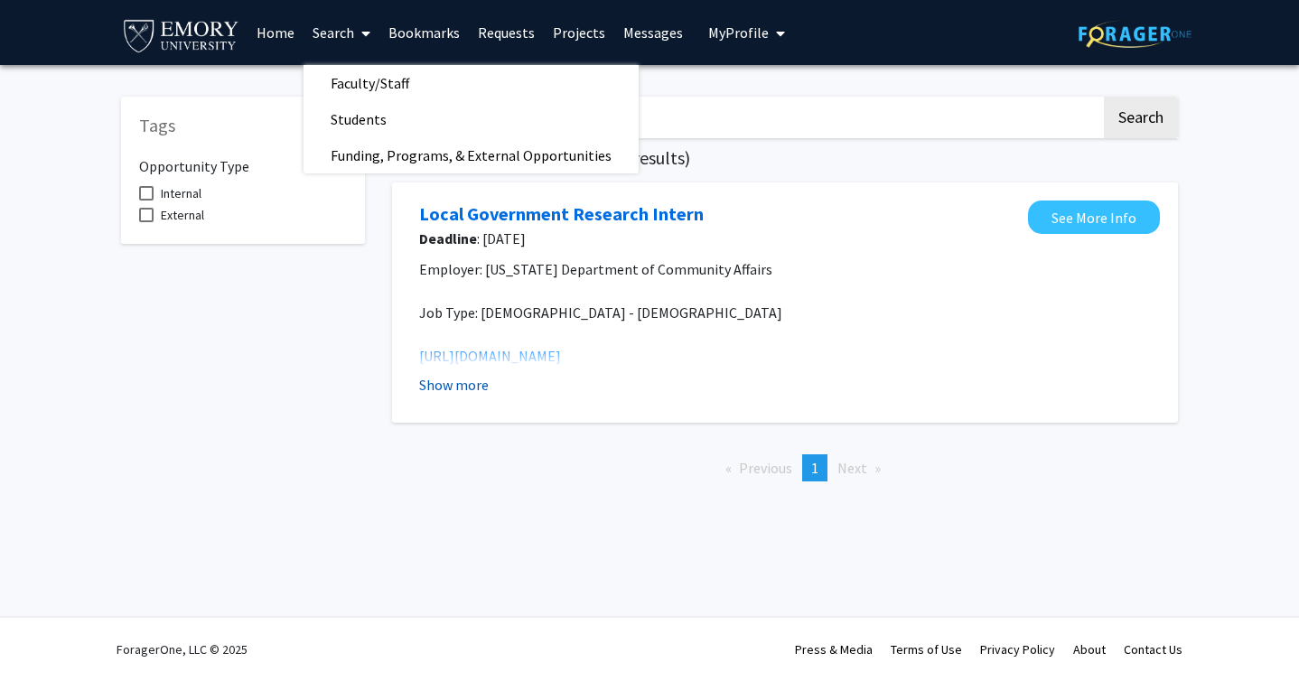
click at [461, 389] on button "Show more" at bounding box center [454, 385] width 70 height 22
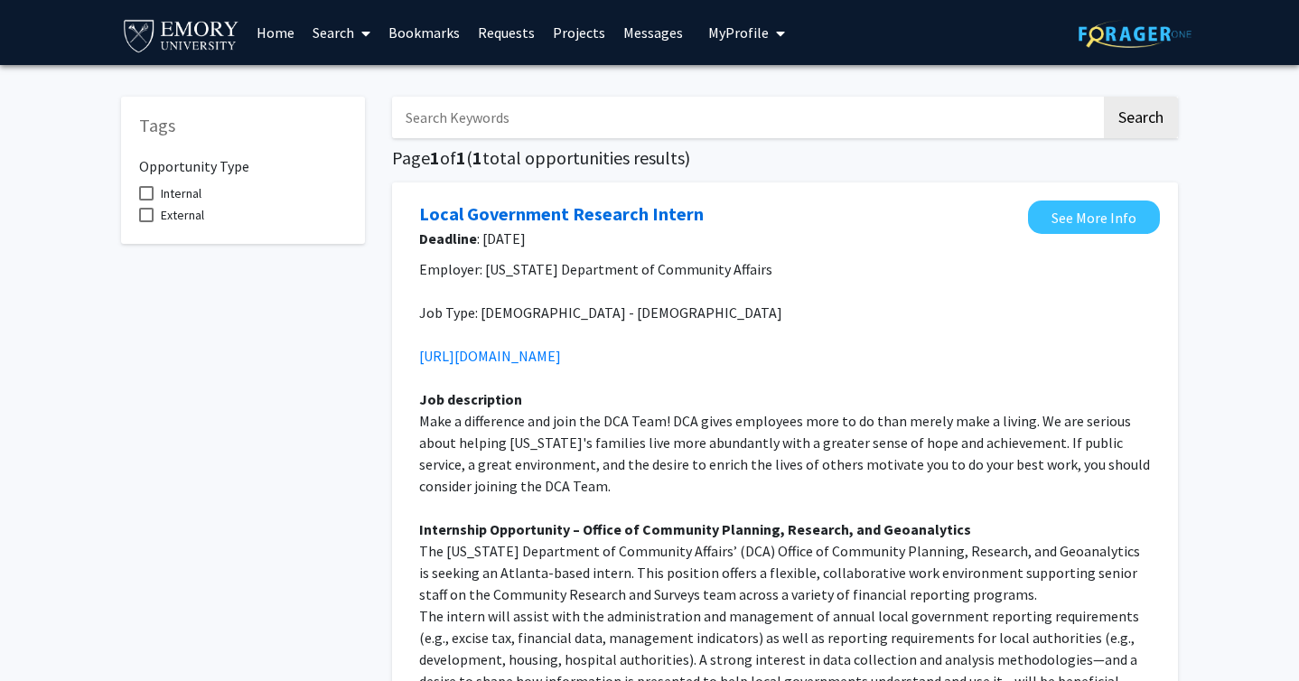
click at [584, 32] on link "Projects" at bounding box center [579, 32] width 70 height 63
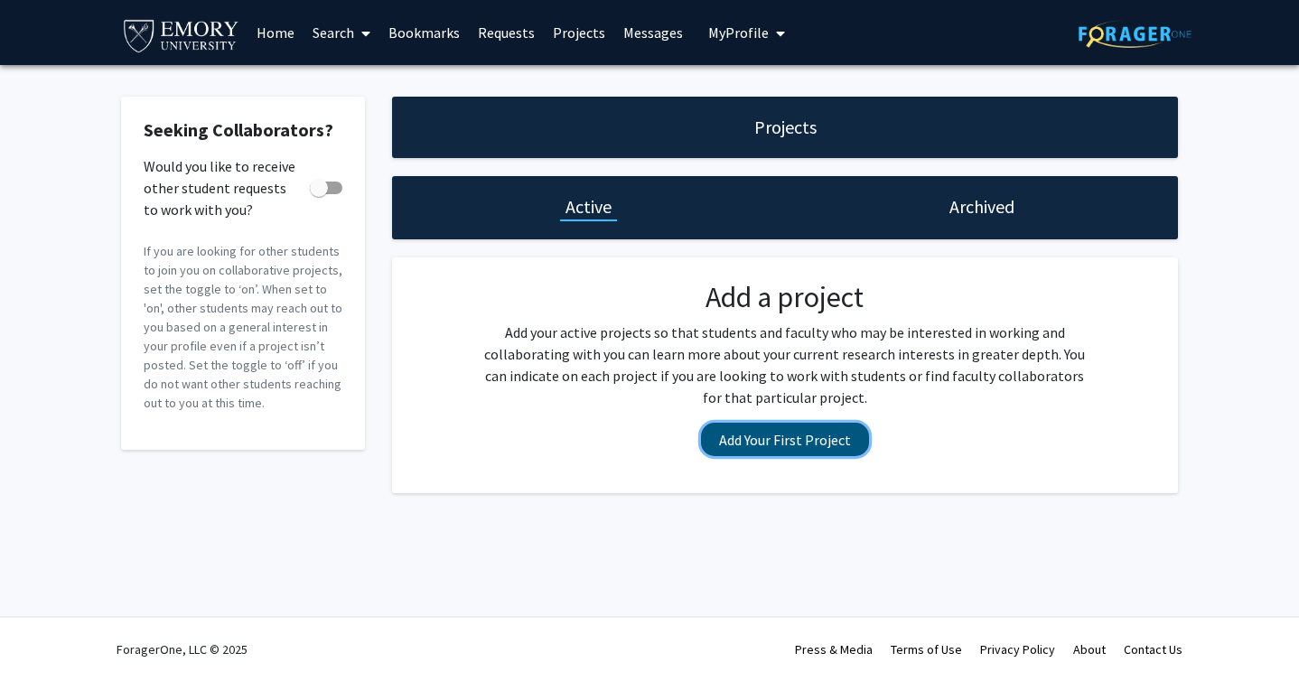
click at [726, 436] on button "Add Your First Project" at bounding box center [785, 439] width 168 height 33
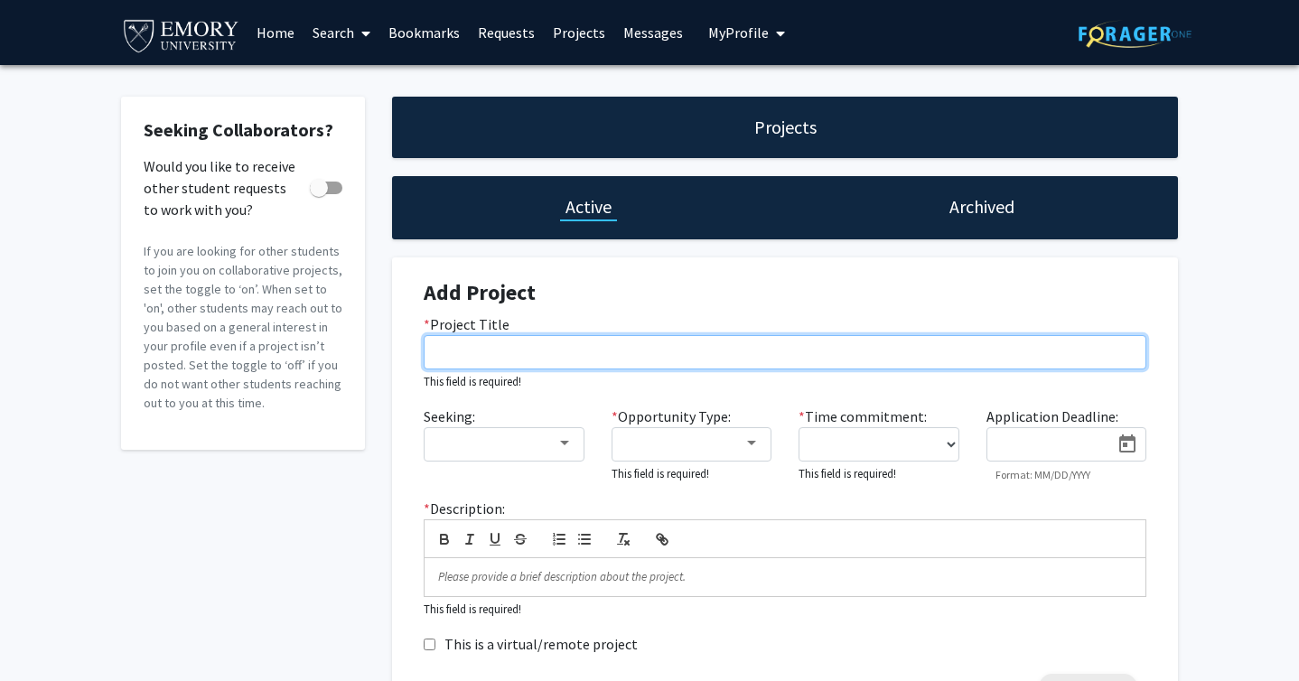
click at [548, 355] on input "* Project Title" at bounding box center [785, 352] width 723 height 34
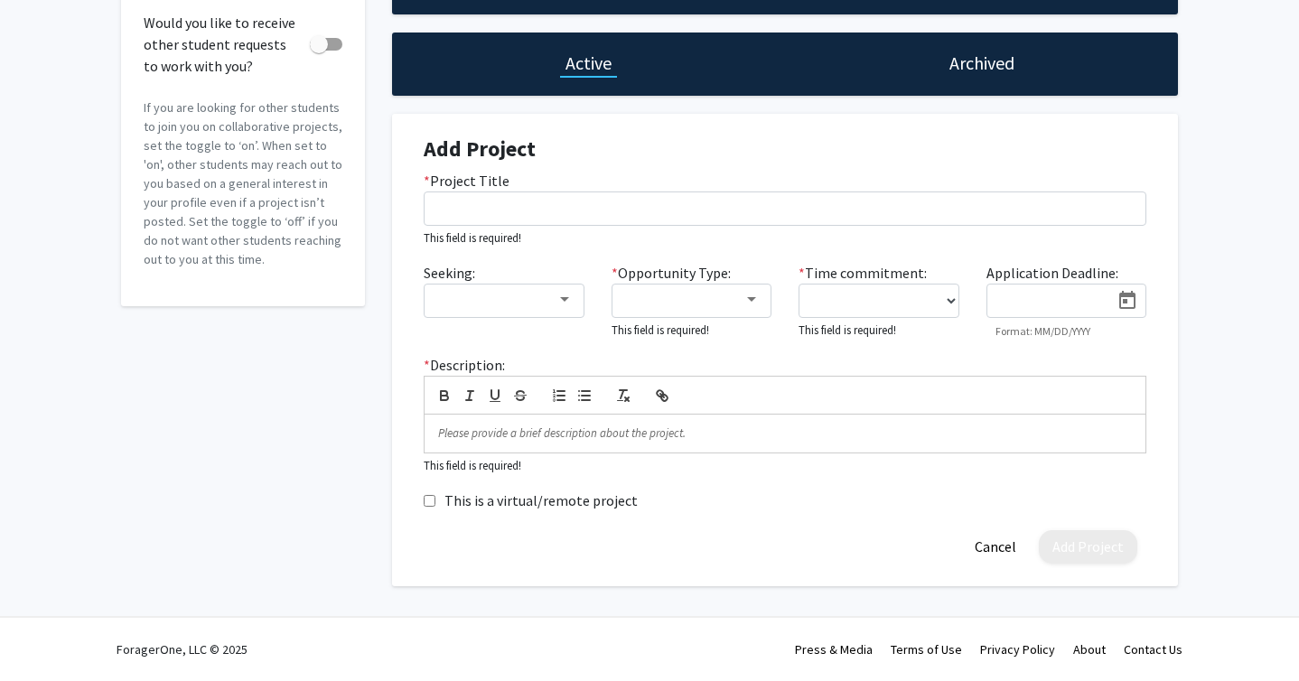
click at [522, 282] on div "Seeking:" at bounding box center [504, 301] width 188 height 78
click at [522, 292] on div at bounding box center [495, 300] width 121 height 22
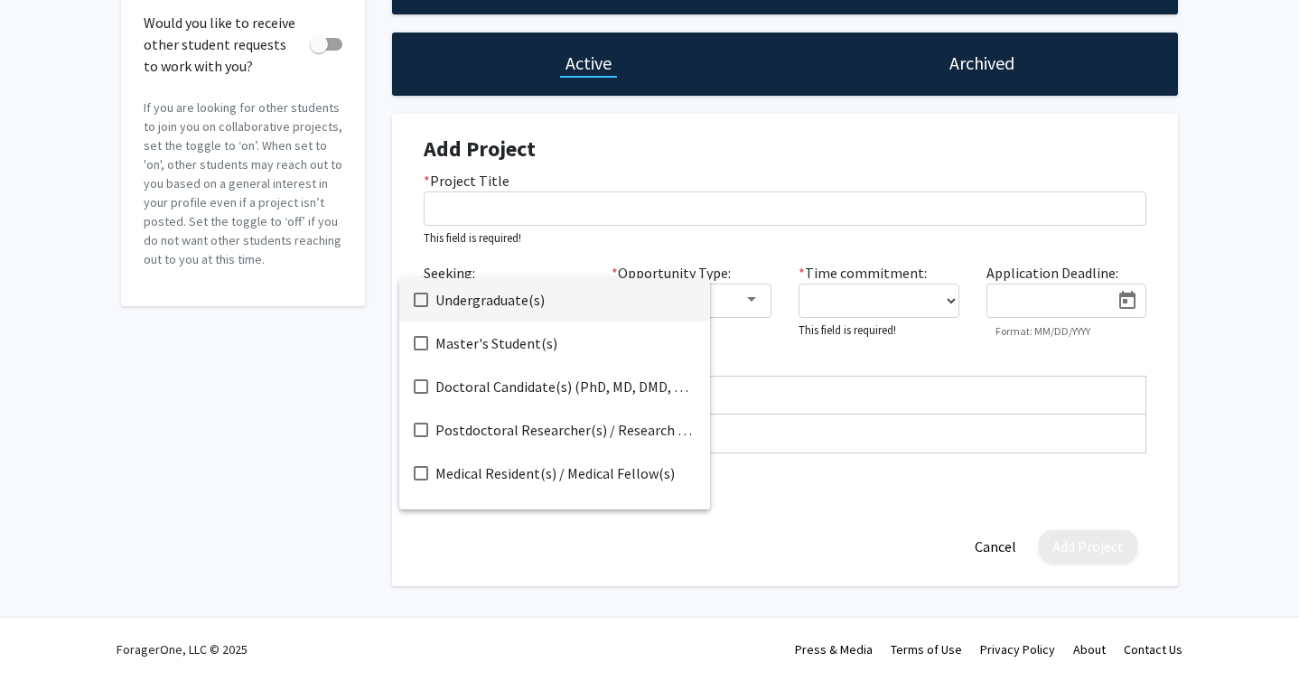
click at [739, 335] on div at bounding box center [649, 340] width 1299 height 681
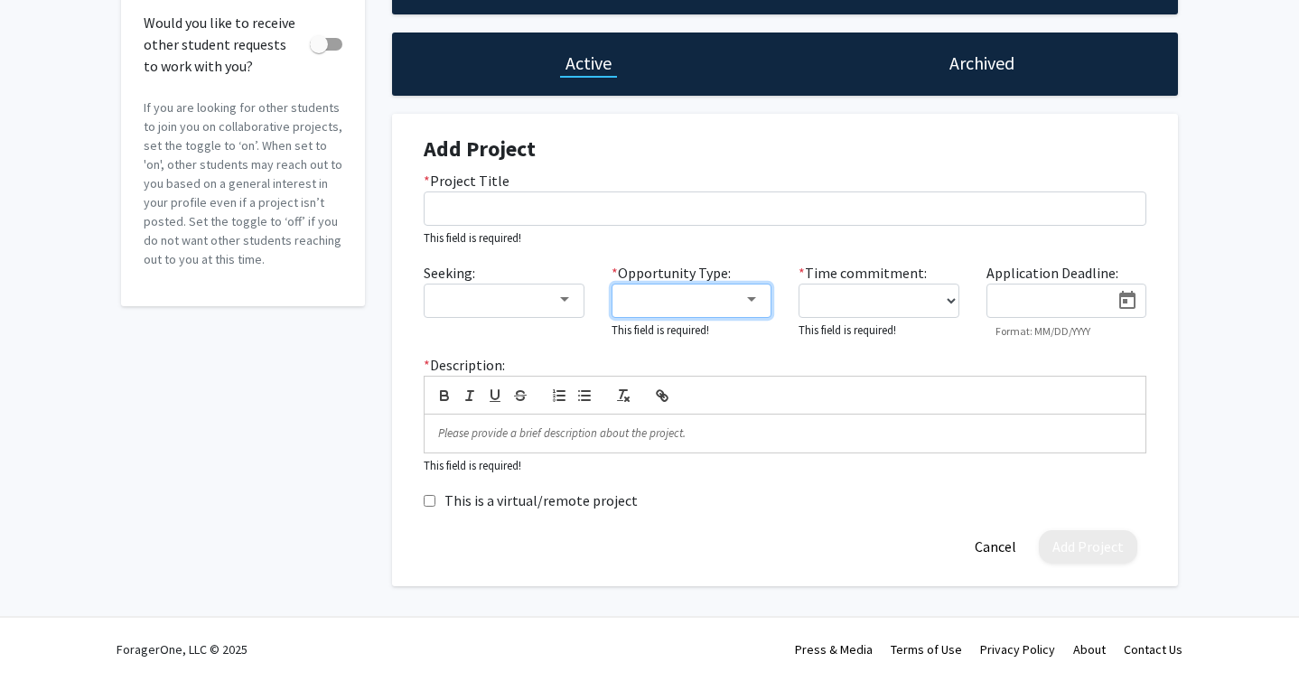
click at [748, 299] on div at bounding box center [751, 299] width 9 height 5
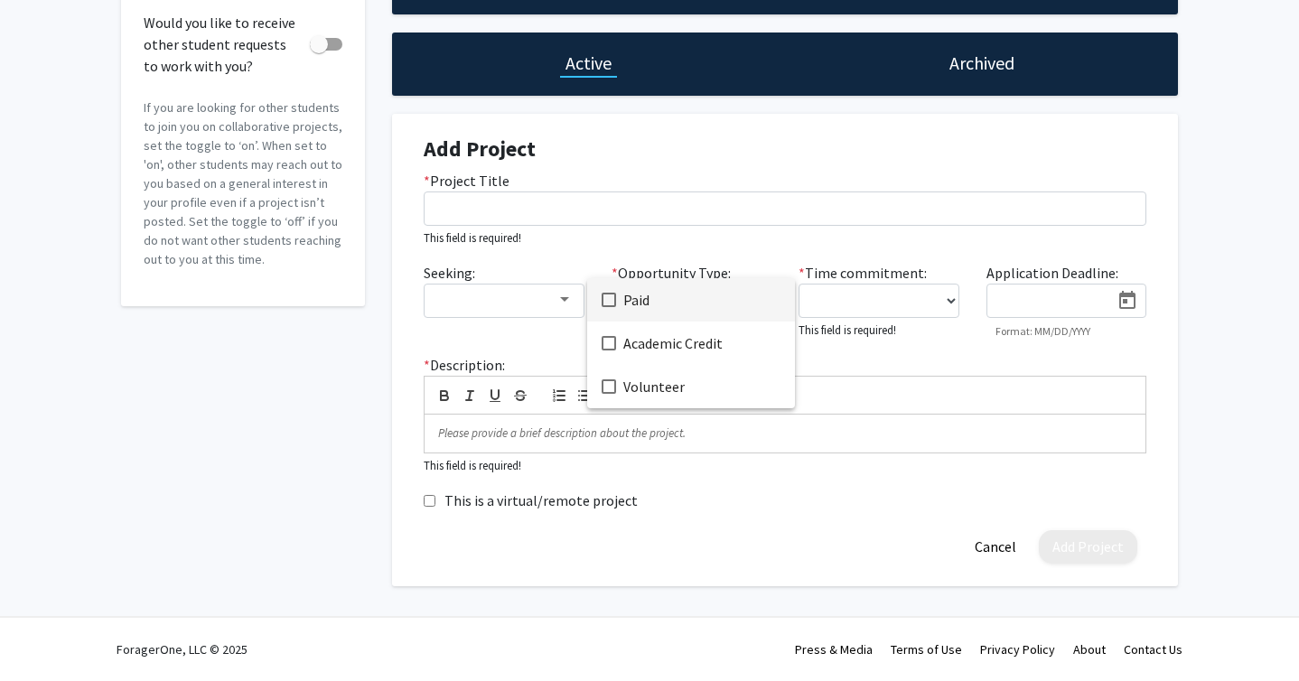
click at [748, 236] on div at bounding box center [649, 340] width 1299 height 681
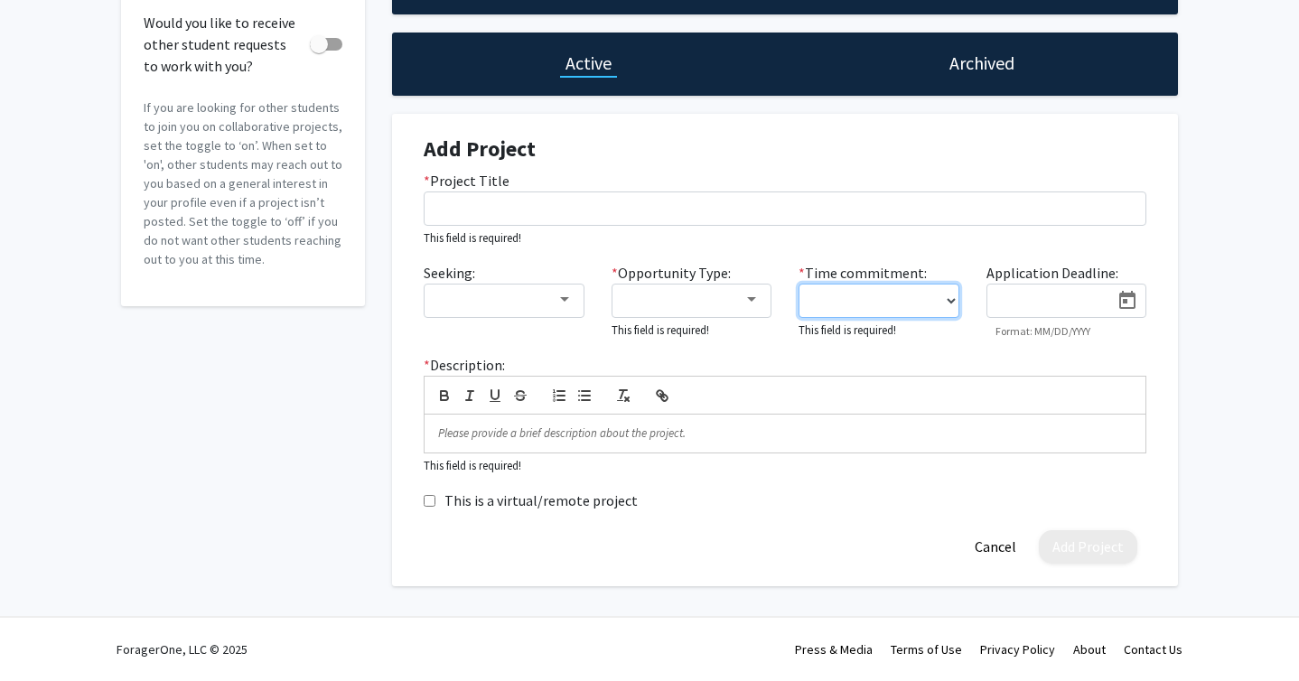
click at [864, 310] on select "0 - 5 hours/week 5 - 10 hours/week 10 - 15 hours/week 15 - 20 hours/week 20 - 3…" at bounding box center [879, 301] width 161 height 34
click at [756, 297] on div at bounding box center [752, 300] width 16 height 14
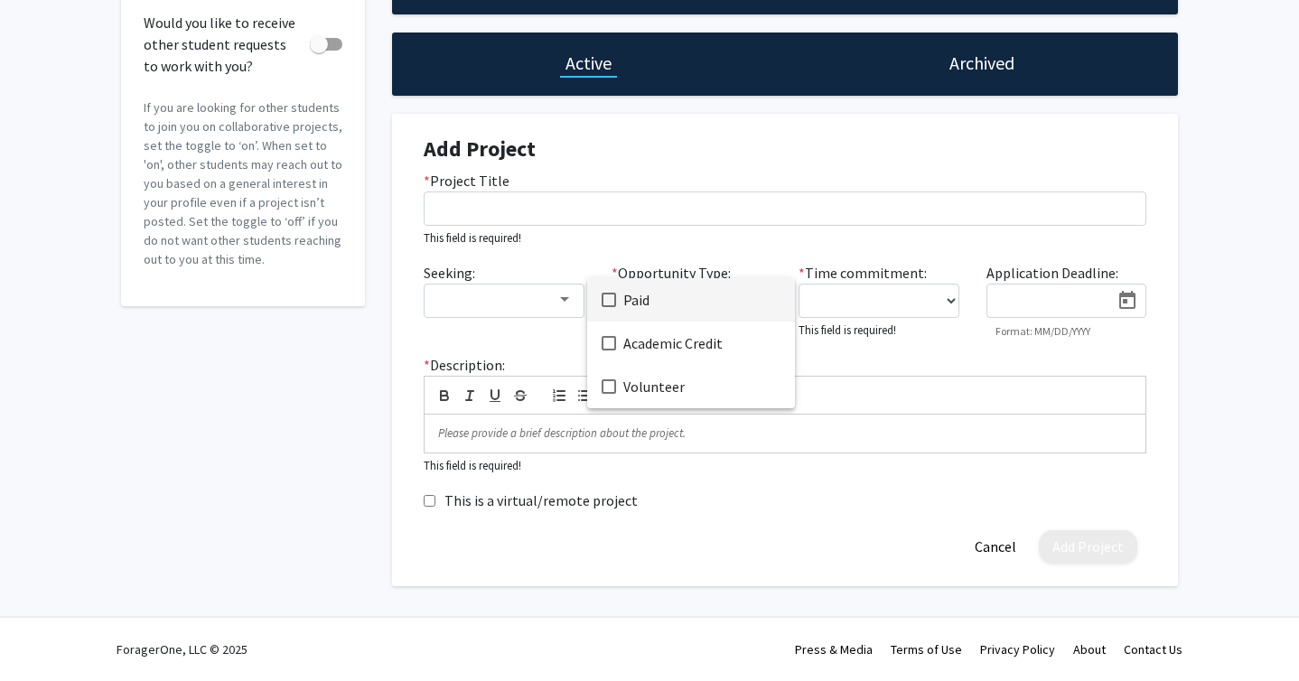
click at [891, 233] on div at bounding box center [649, 340] width 1299 height 681
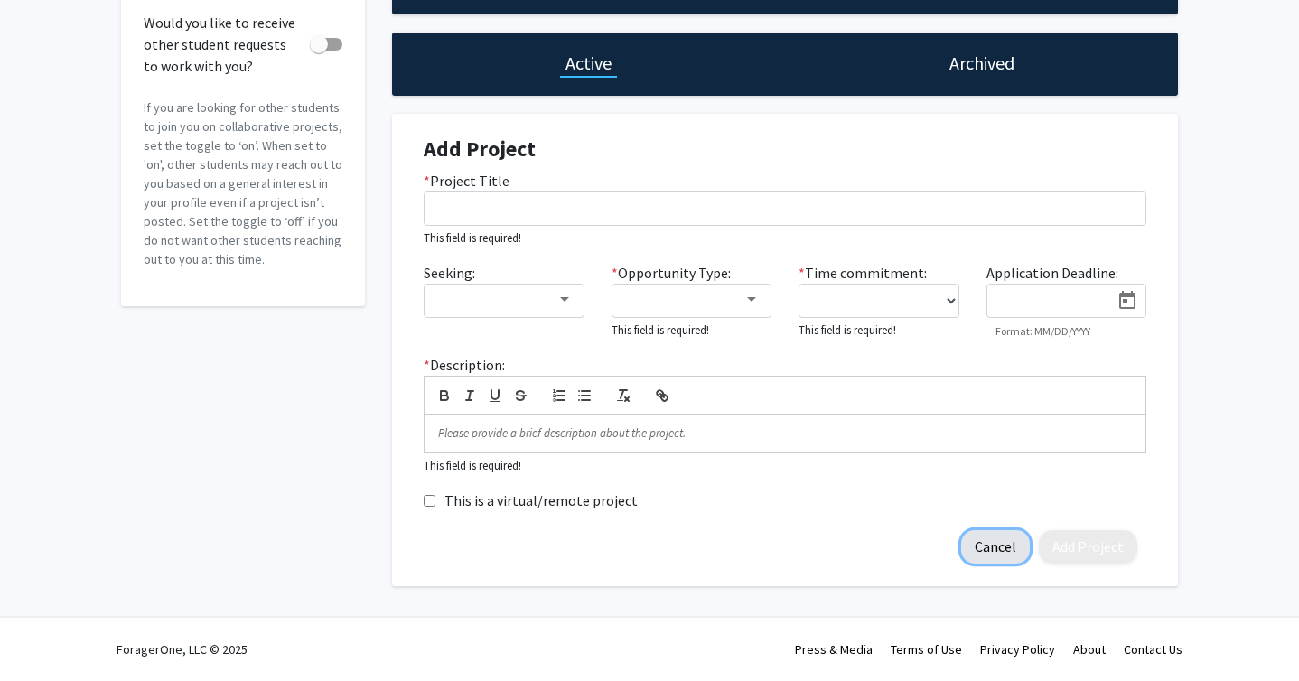
click at [994, 543] on button "Cancel" at bounding box center [995, 546] width 69 height 33
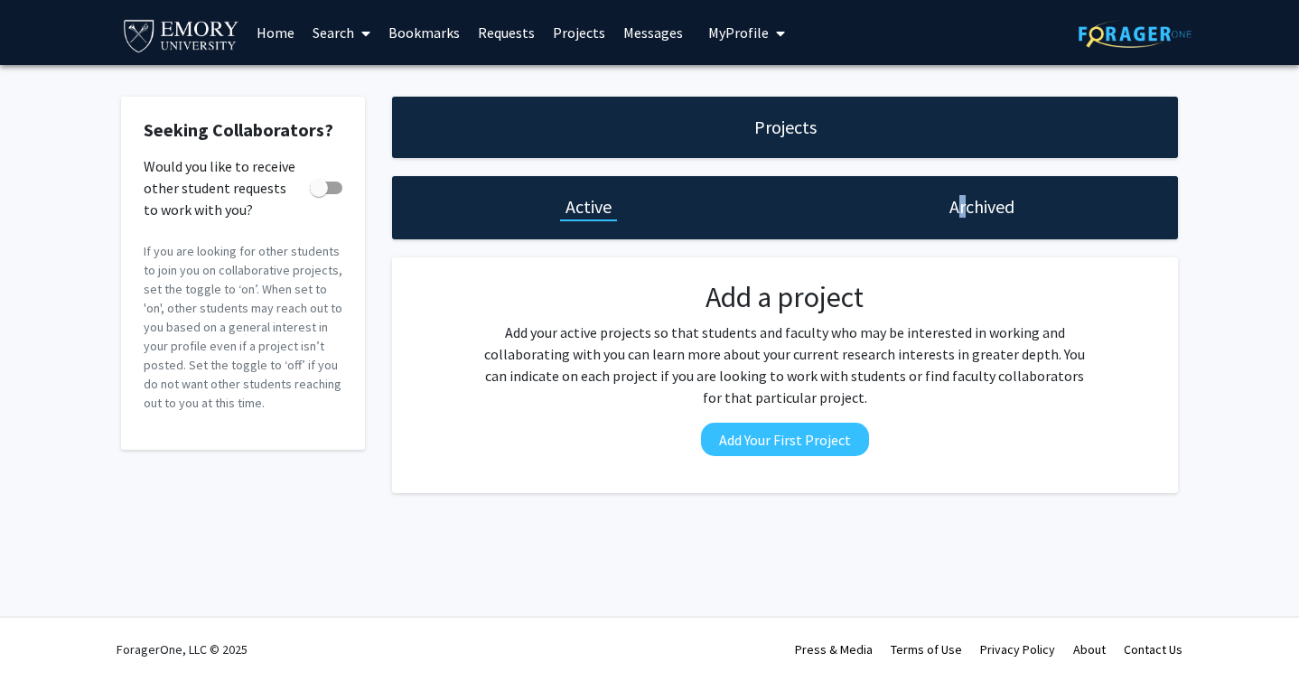
click at [961, 218] on h1 "Archived" at bounding box center [982, 206] width 65 height 25
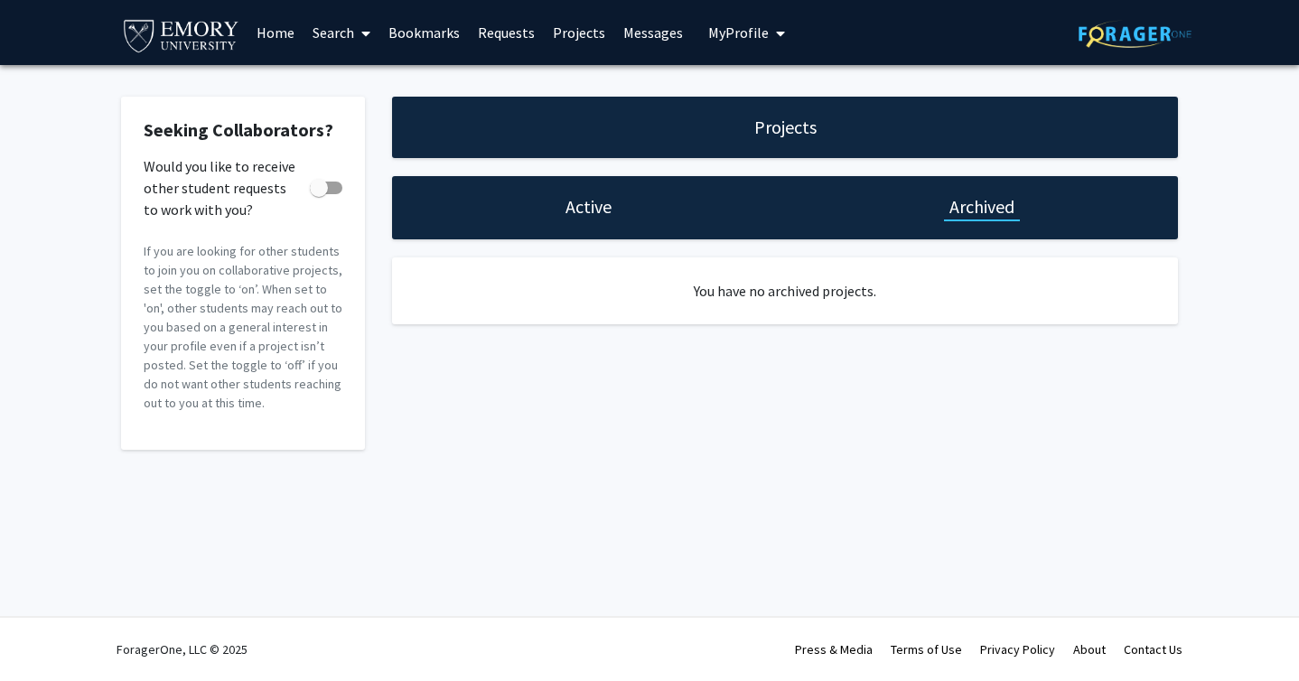
click at [595, 229] on div "Active" at bounding box center [588, 207] width 393 height 63
click at [583, 214] on h1 "Active" at bounding box center [589, 206] width 46 height 25
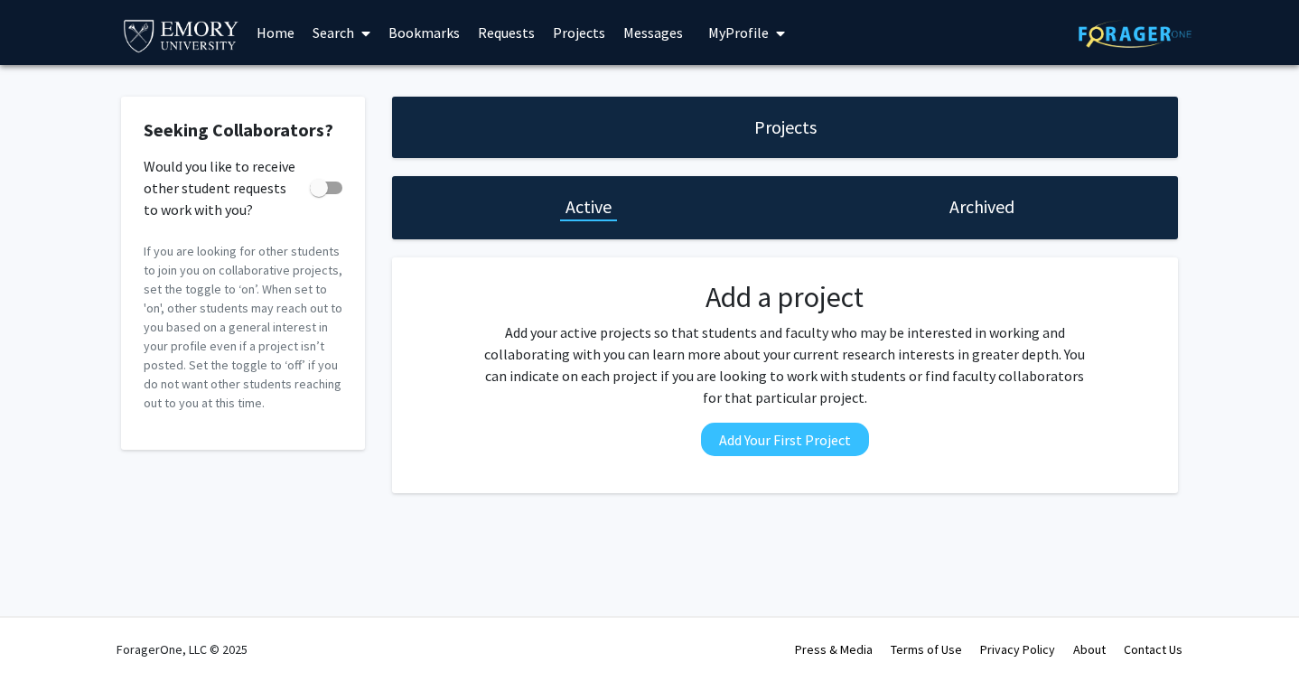
click at [338, 50] on link "Search" at bounding box center [342, 32] width 76 height 63
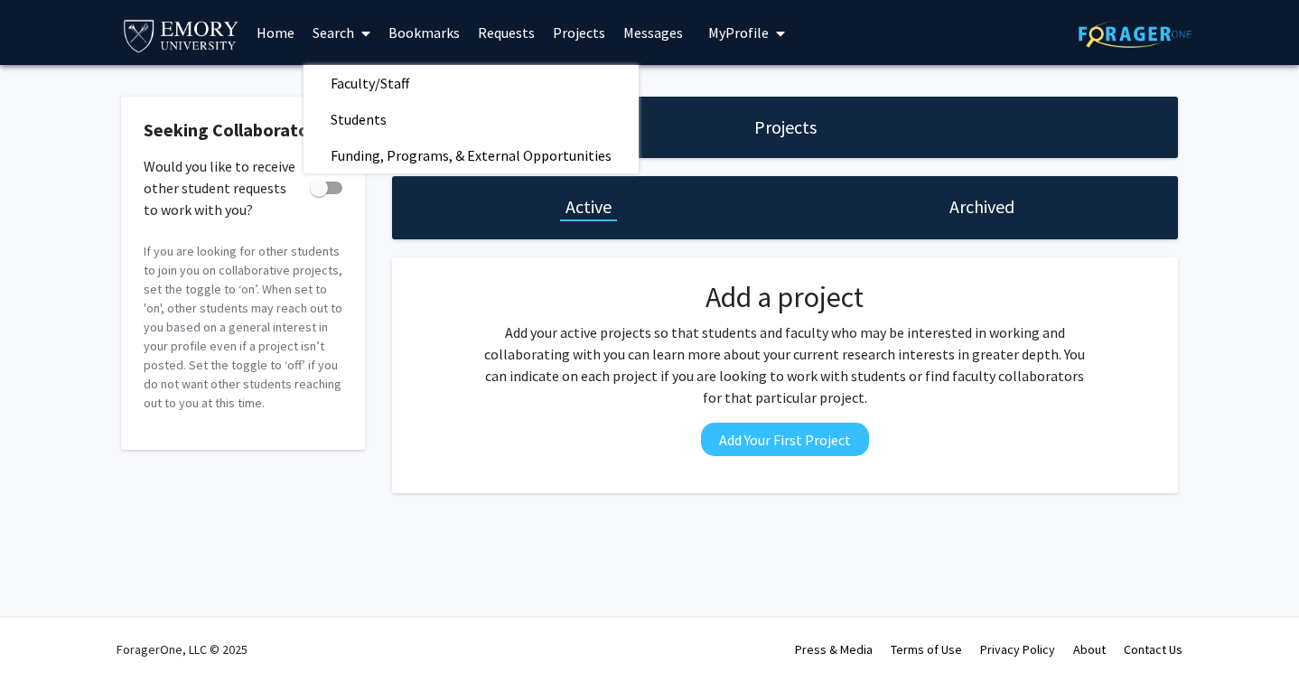
click at [489, 40] on link "Requests" at bounding box center [506, 32] width 75 height 63
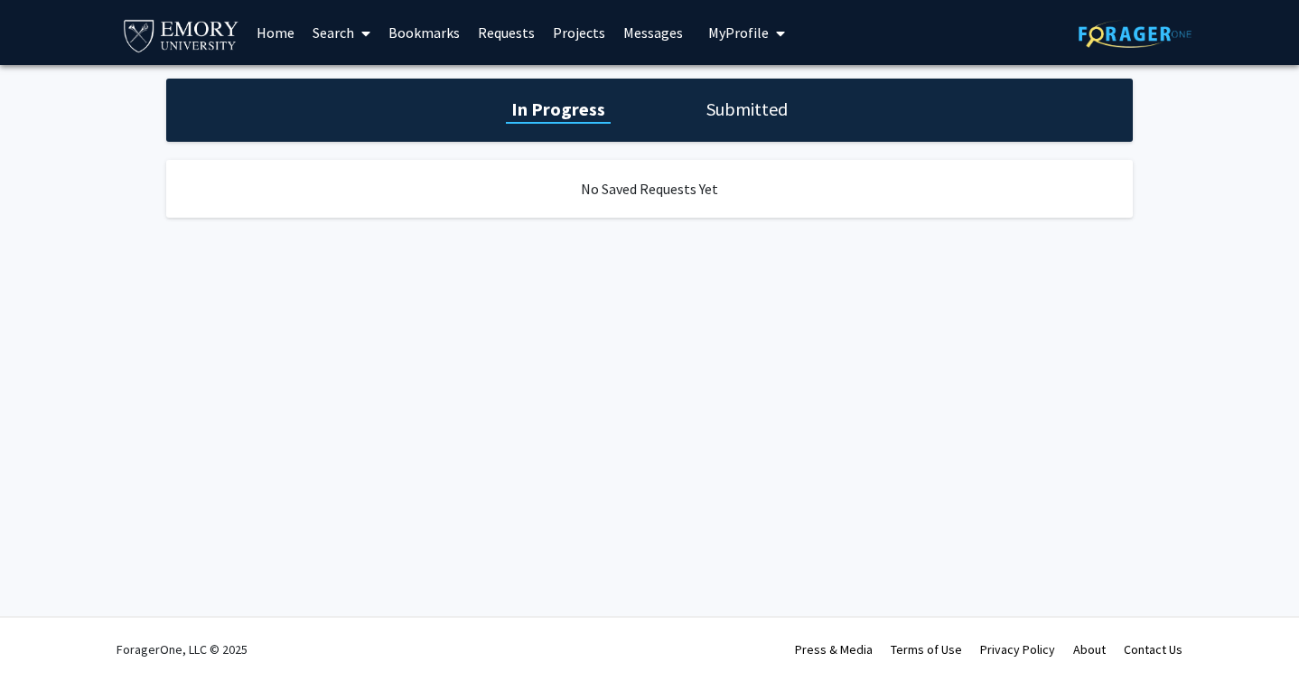
click at [355, 32] on span at bounding box center [362, 33] width 16 height 63
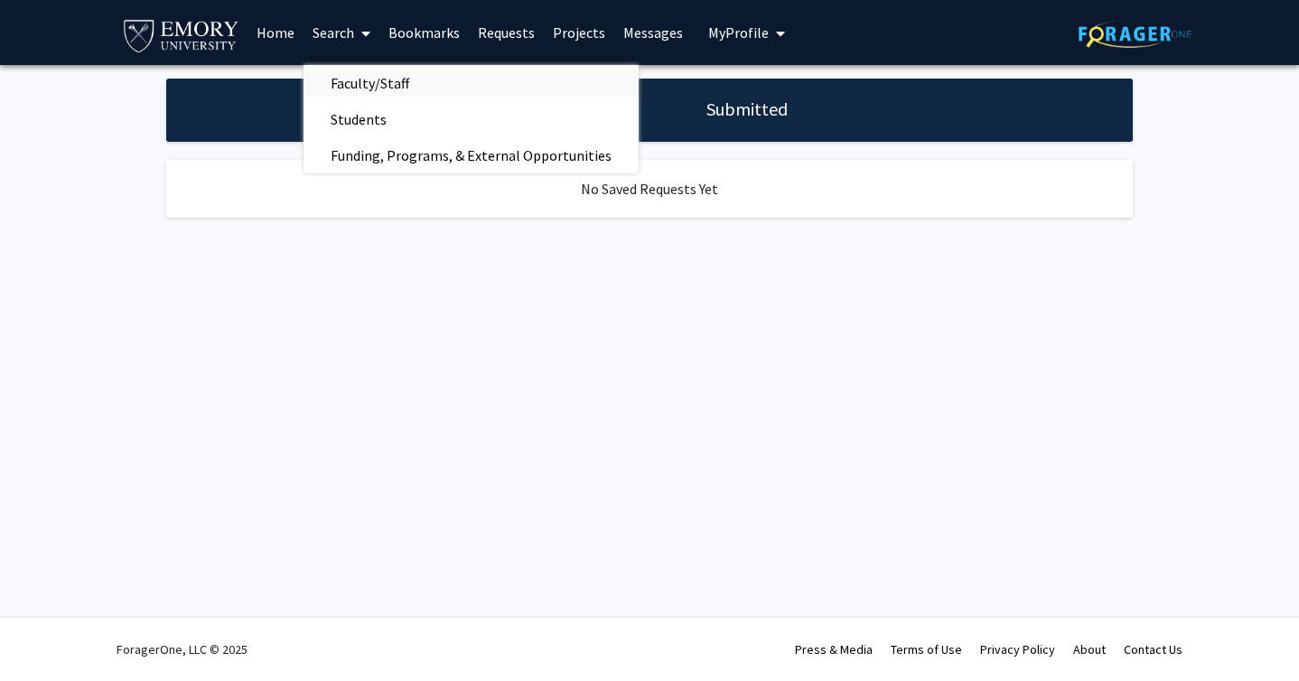
click at [359, 86] on span "Faculty/Staff" at bounding box center [370, 83] width 133 height 36
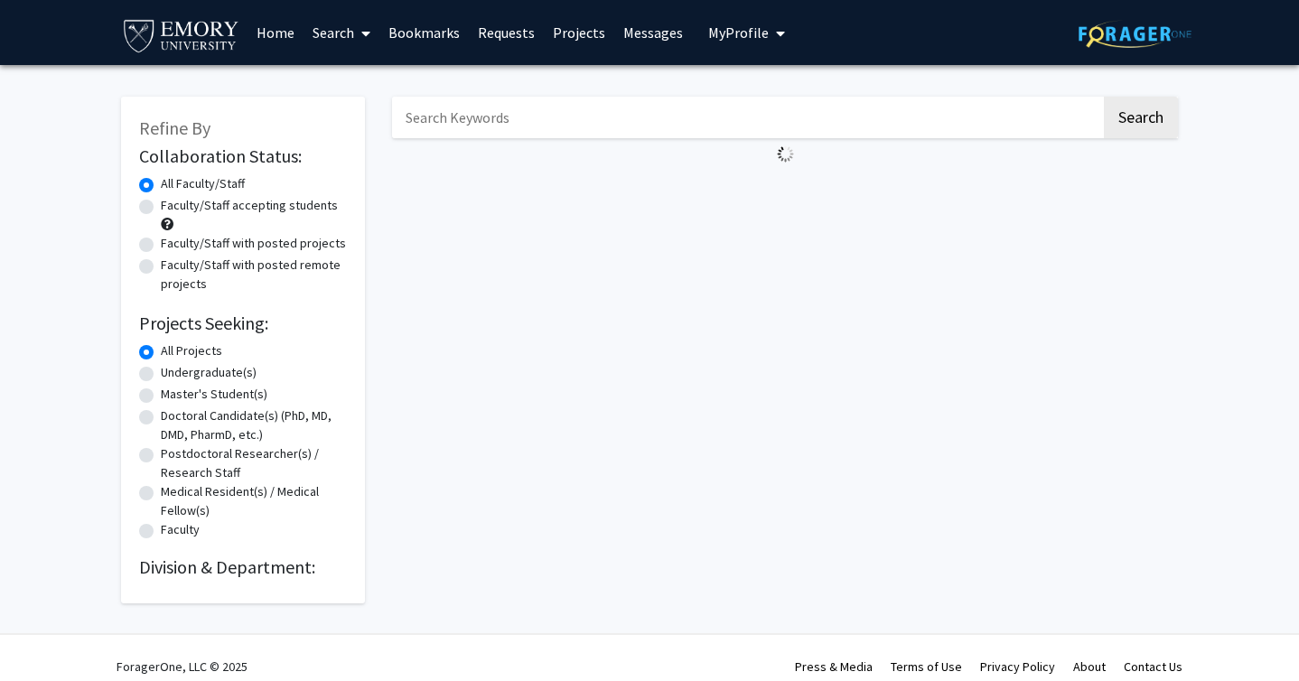
click at [336, 22] on link "Search" at bounding box center [342, 32] width 76 height 63
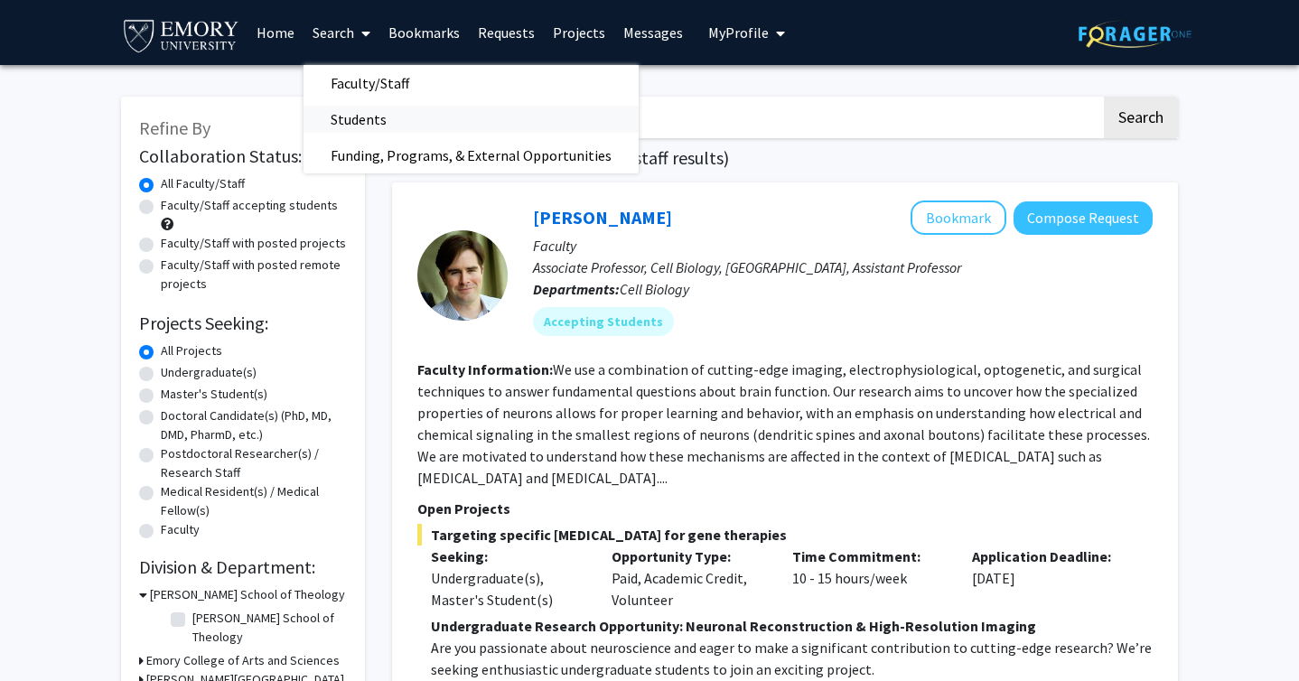
click at [364, 121] on span "Students" at bounding box center [359, 119] width 110 height 36
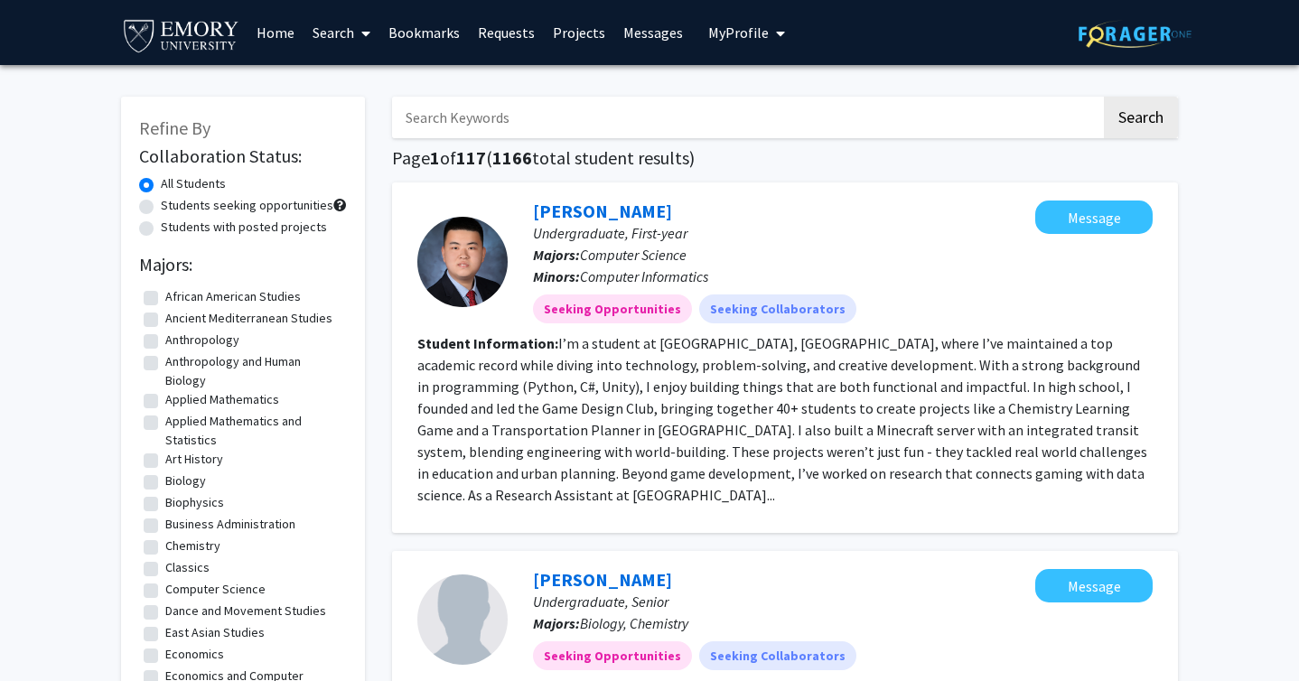
click at [346, 35] on link "Search" at bounding box center [342, 32] width 76 height 63
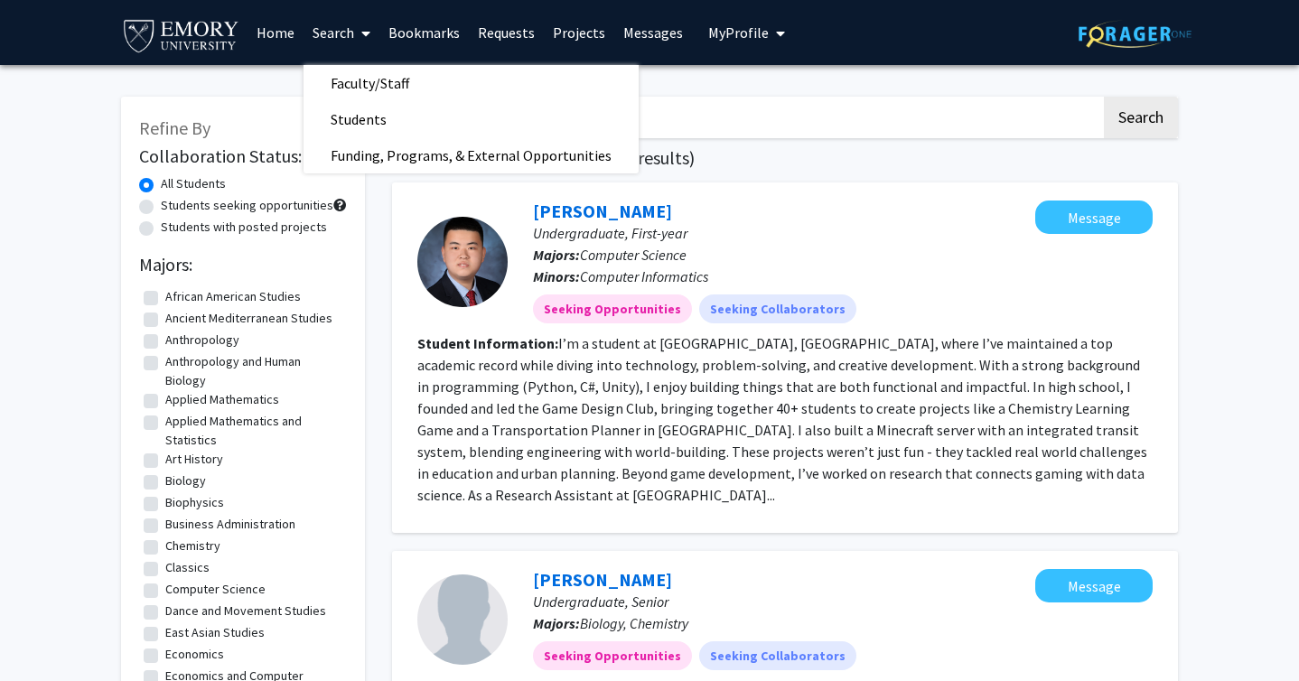
click at [394, 39] on link "Bookmarks" at bounding box center [423, 32] width 89 height 63
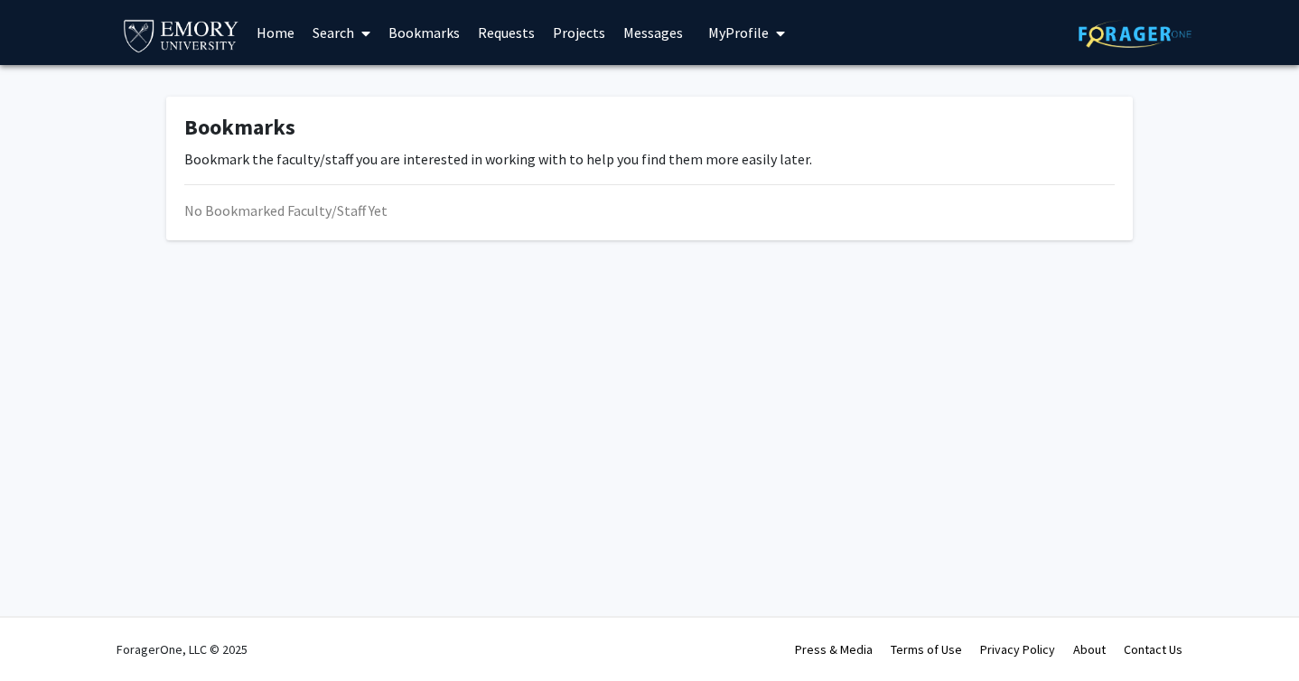
click at [276, 36] on link "Home" at bounding box center [276, 32] width 56 height 63
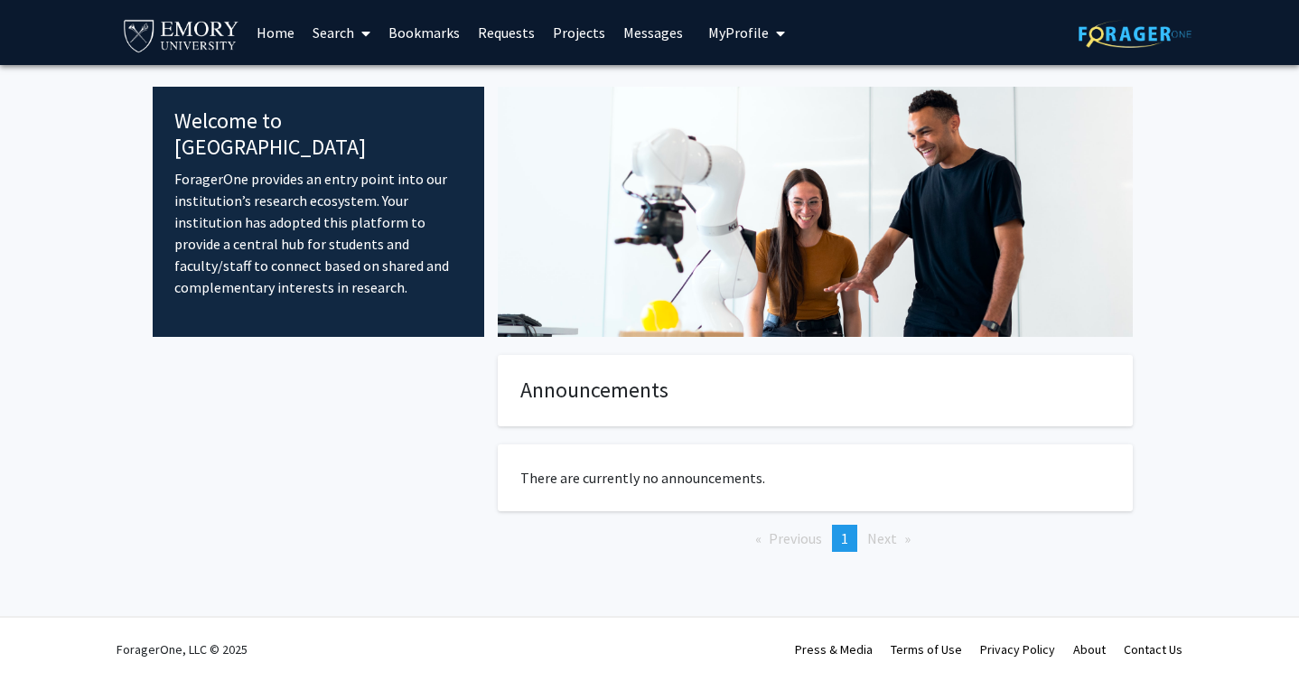
click at [364, 37] on icon at bounding box center [365, 33] width 9 height 14
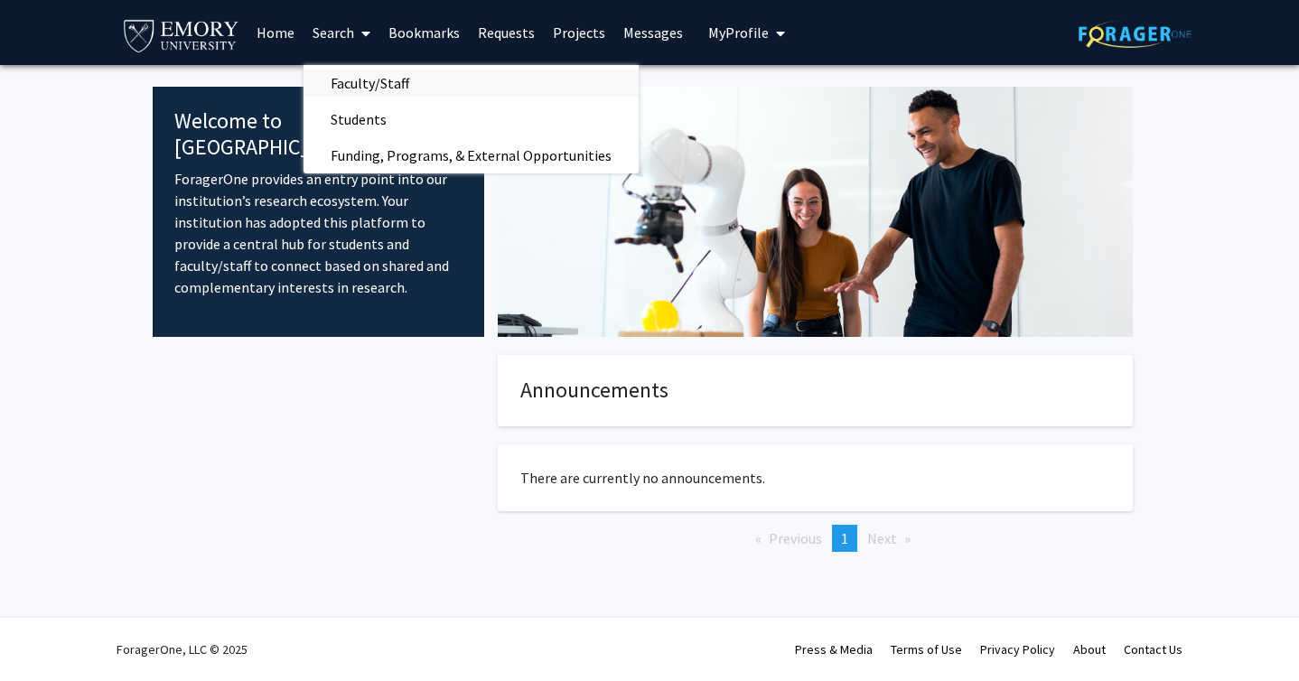
click at [363, 88] on span "Faculty/Staff" at bounding box center [370, 83] width 133 height 36
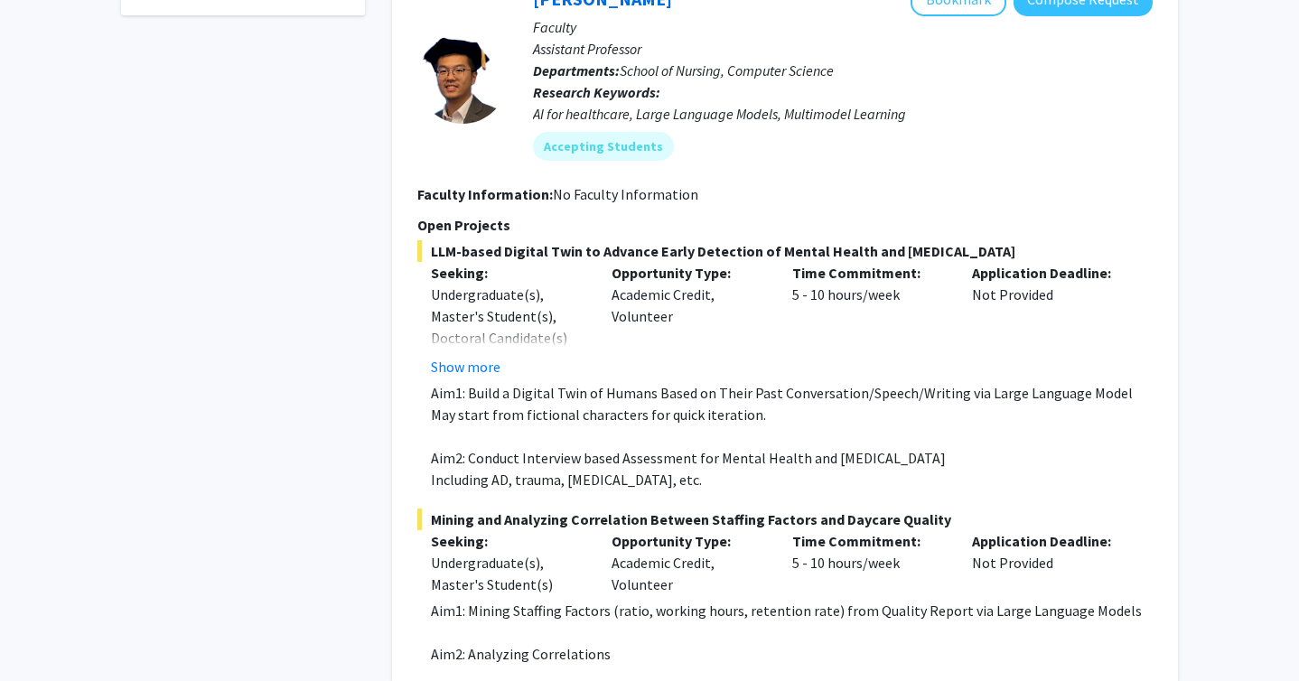
scroll to position [828, 0]
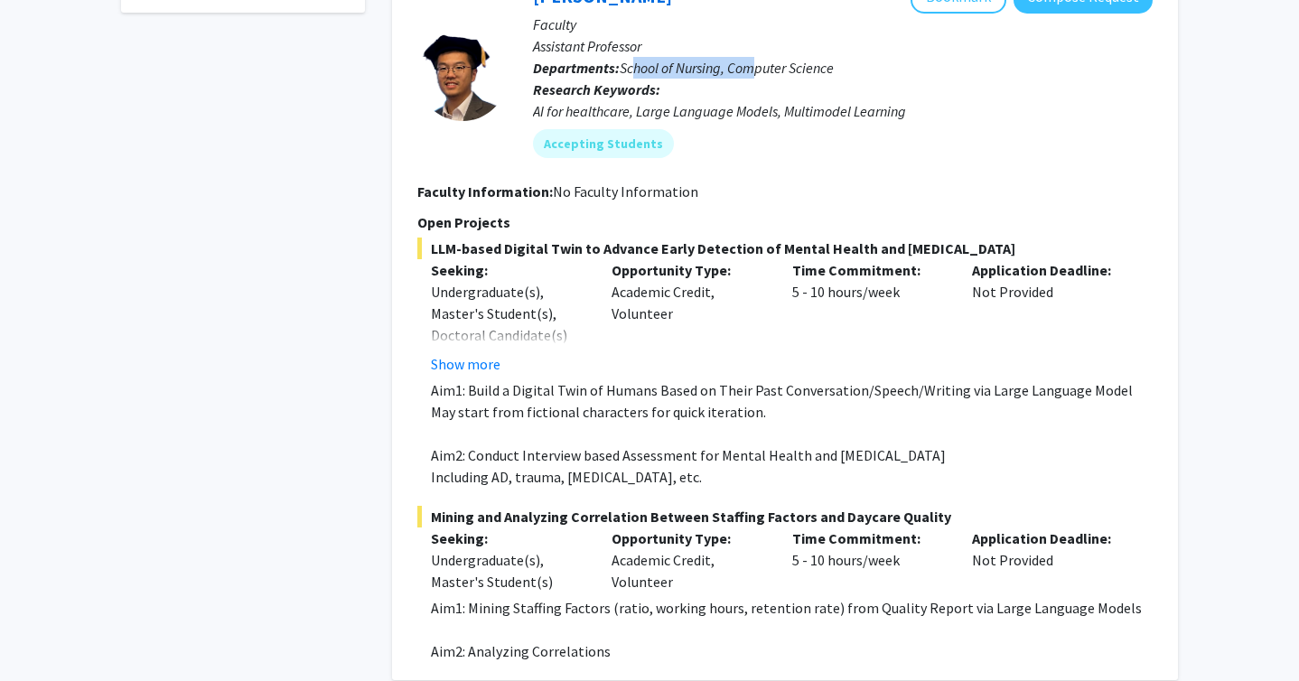
drag, startPoint x: 637, startPoint y: 67, endPoint x: 754, endPoint y: 67, distance: 116.6
click at [754, 67] on span "School of Nursing, Computer Science" at bounding box center [727, 68] width 214 height 18
click at [520, 246] on span "LLM-based Digital Twin to Advance Early Detection of Mental Health and Neurolog…" at bounding box center [784, 249] width 735 height 22
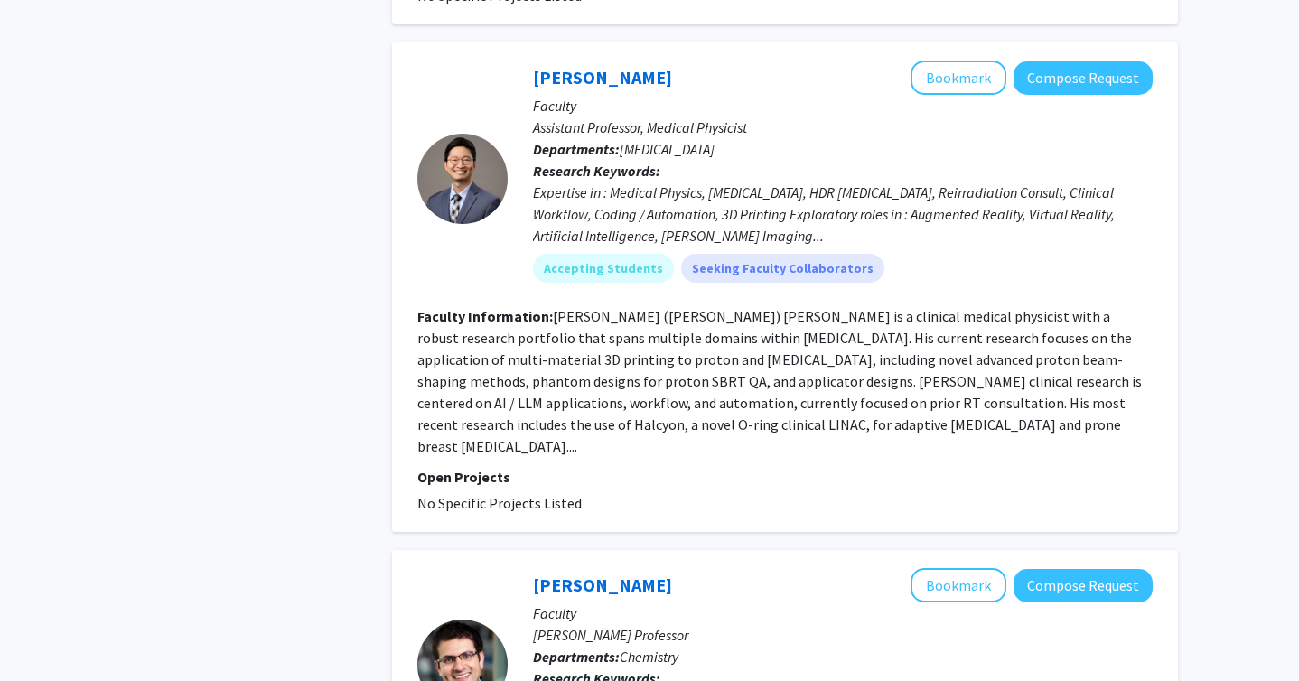
scroll to position [5625, 0]
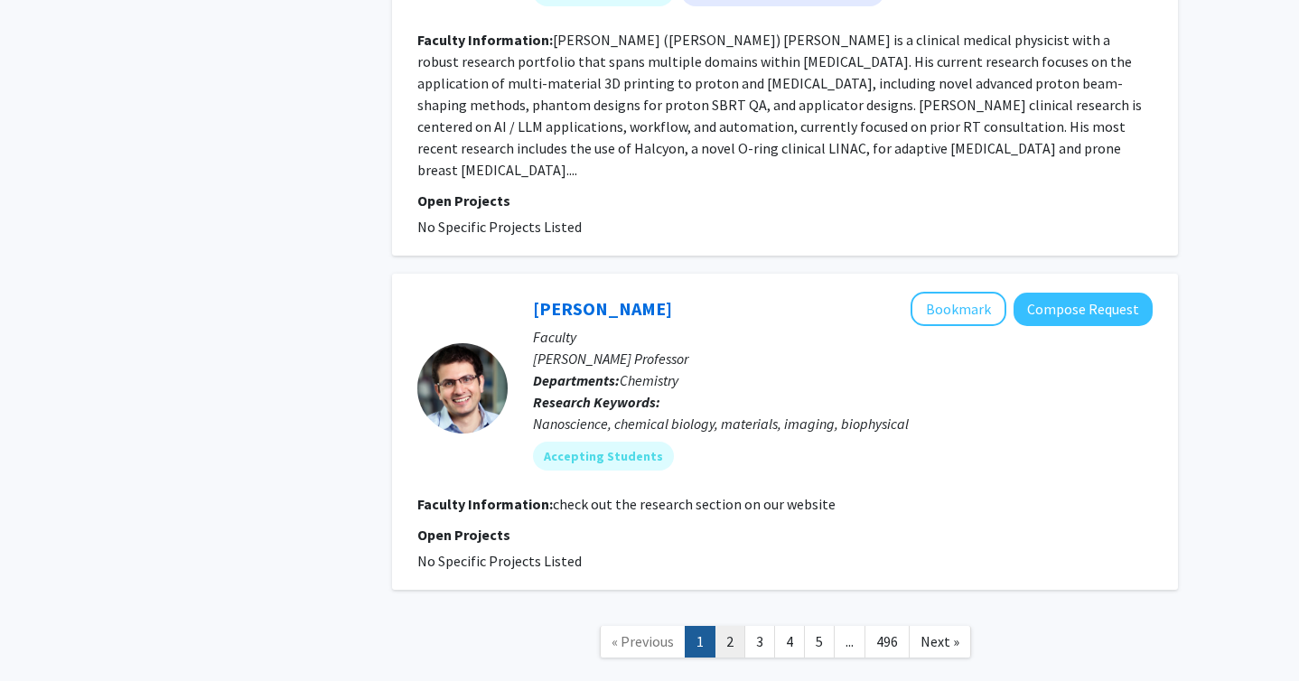
click at [721, 626] on link "2" at bounding box center [730, 642] width 31 height 32
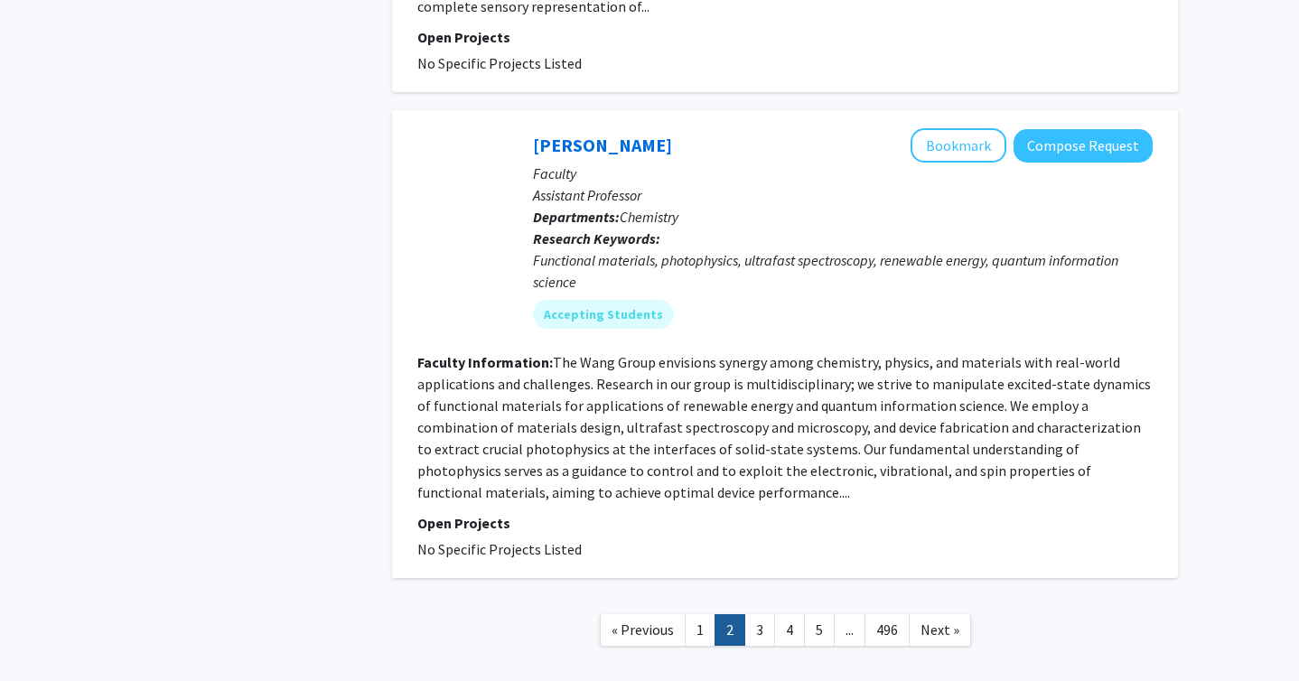
scroll to position [4067, 0]
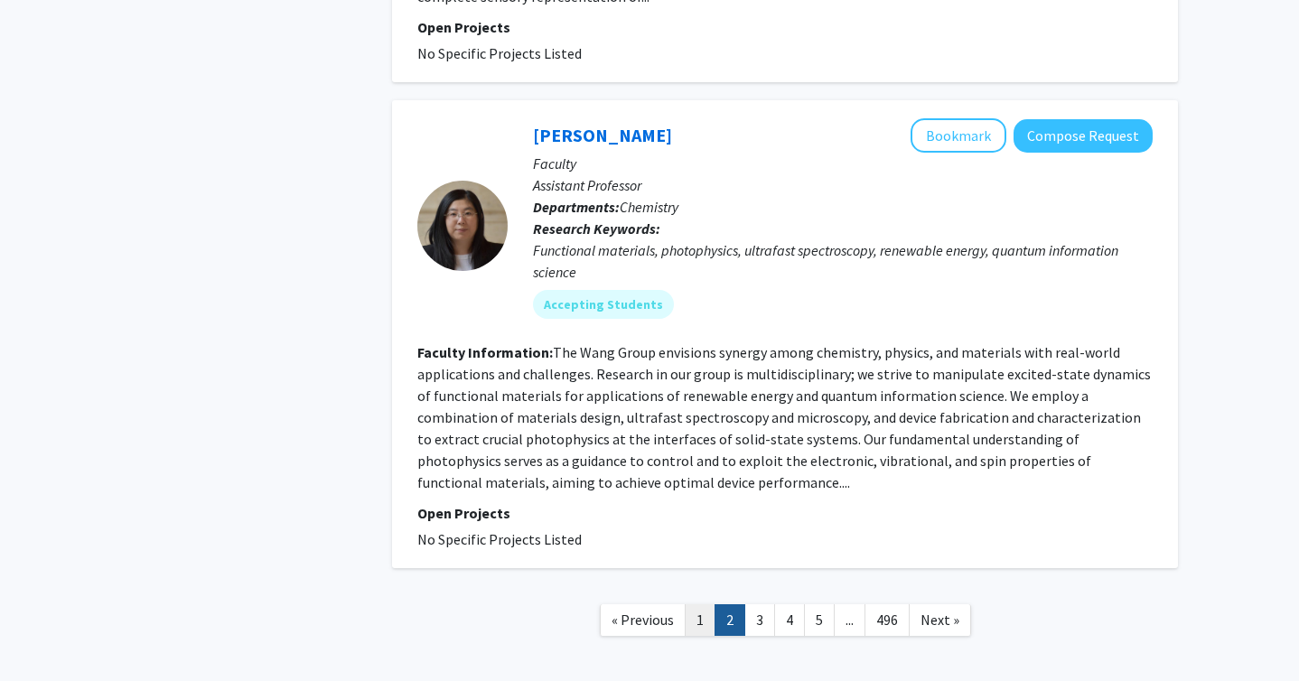
click at [696, 604] on link "1" at bounding box center [700, 620] width 31 height 32
